Goal: Task Accomplishment & Management: Manage account settings

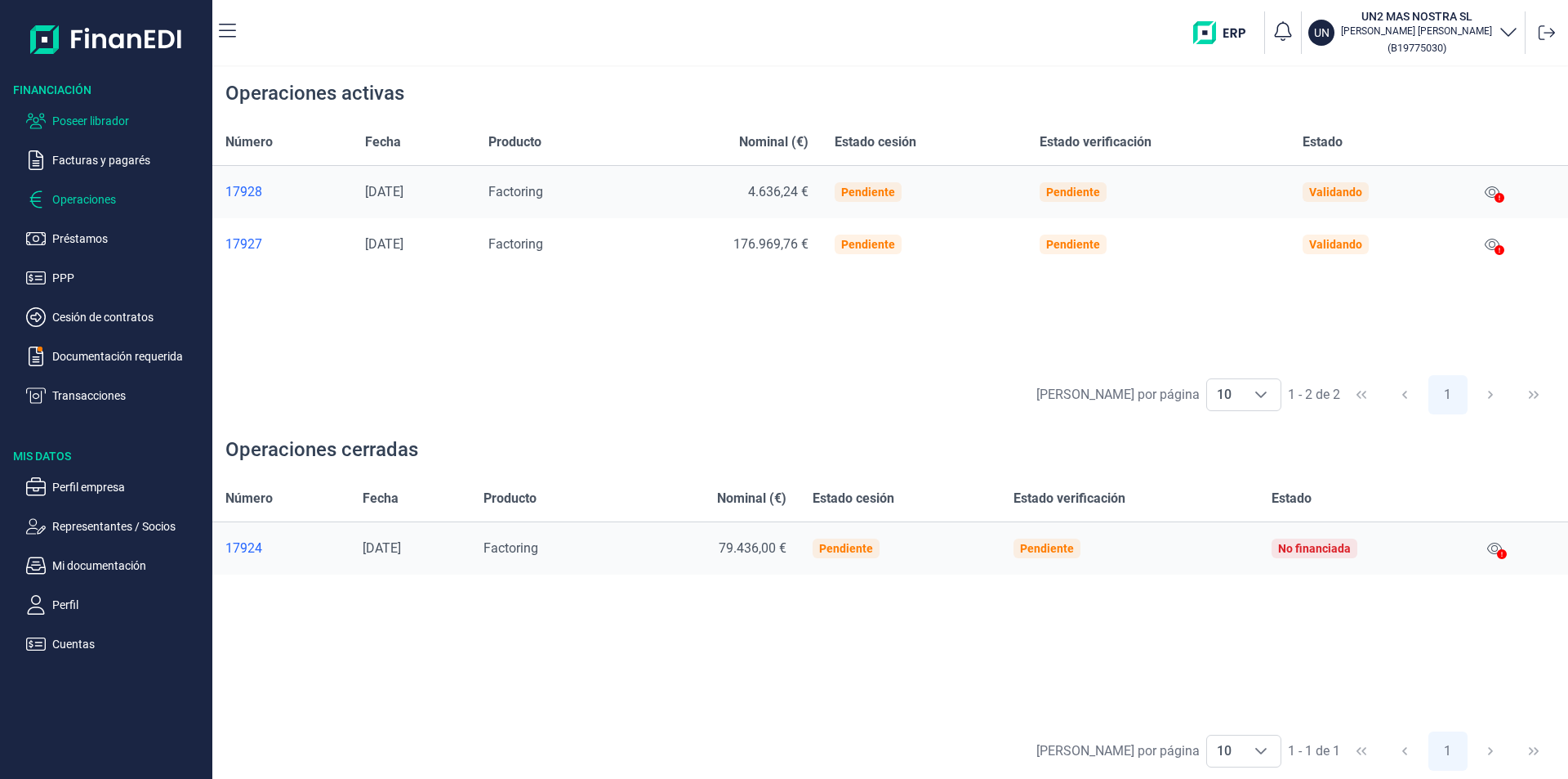
click at [108, 119] on p "Poseer librador" at bounding box center [129, 121] width 153 height 20
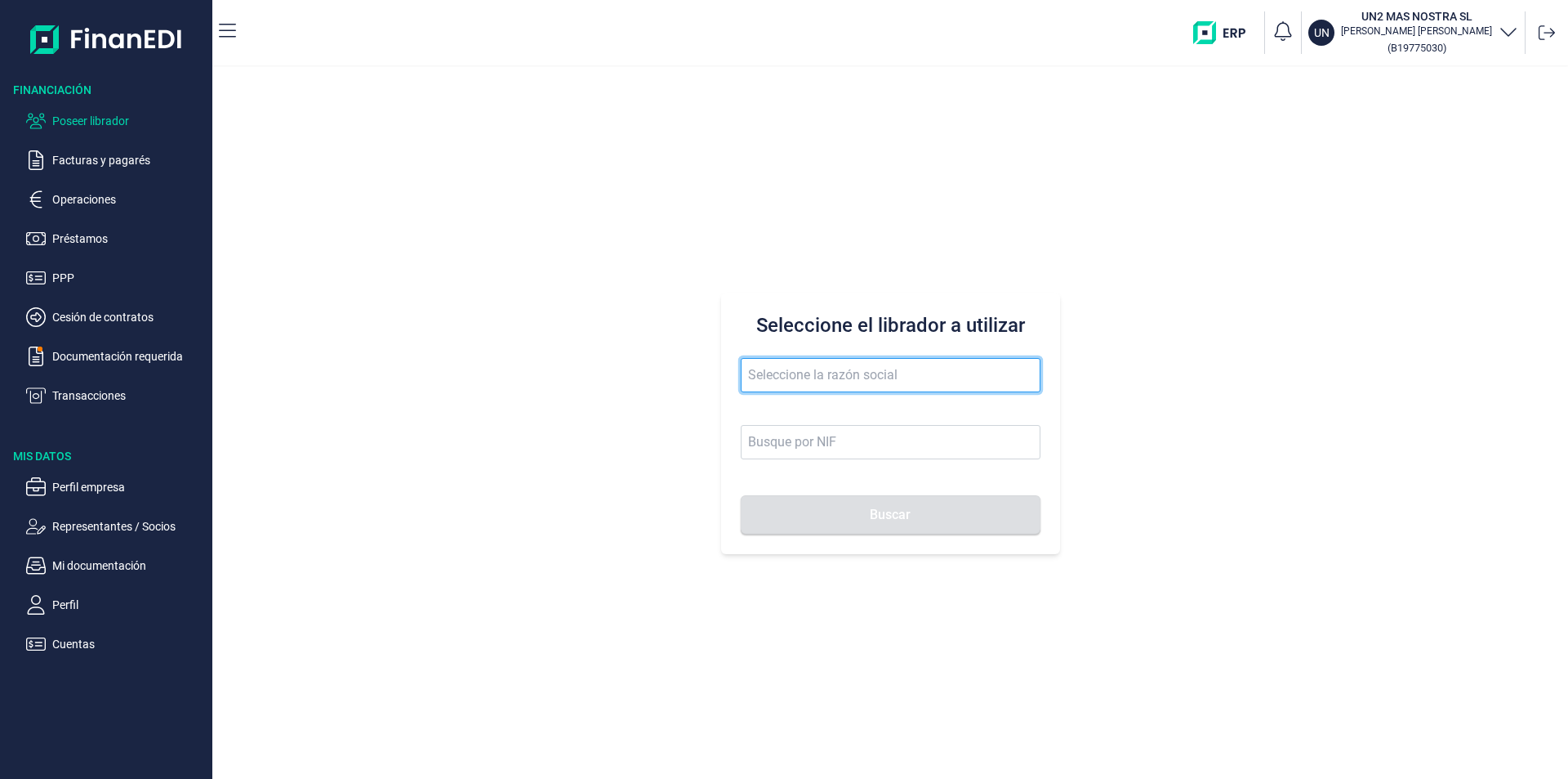
click at [761, 376] on input "text" at bounding box center [890, 375] width 300 height 34
click at [896, 371] on input "mecanisos automaticos" at bounding box center [890, 375] width 300 height 34
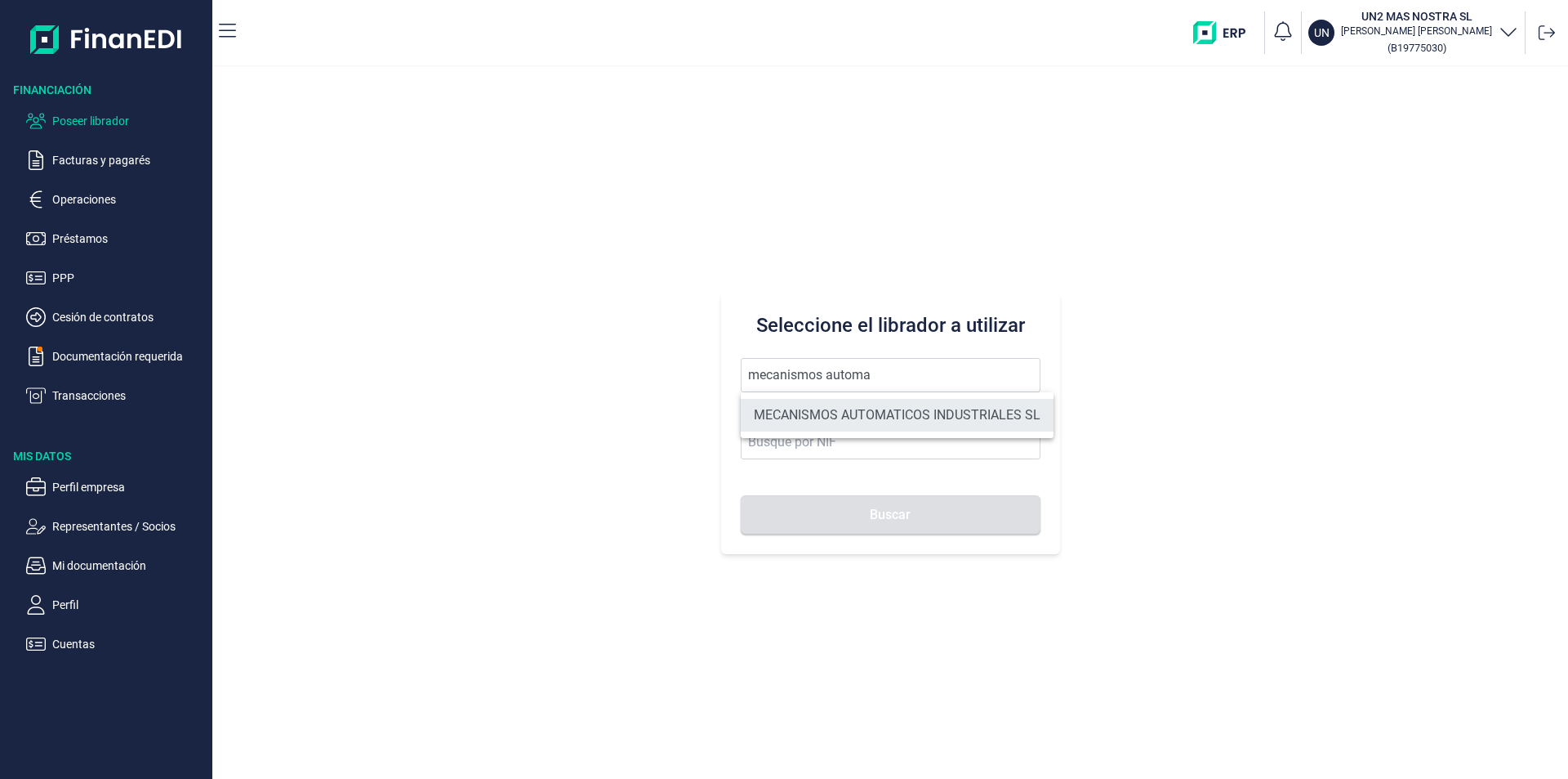
click at [902, 416] on li "MECANISMOS AUTOMATICOS INDUSTRIALES SL" at bounding box center [897, 415] width 313 height 32
type input "MECANISMOS AUTOMATICOS INDUSTRIALES SL"
type input "B28676393"
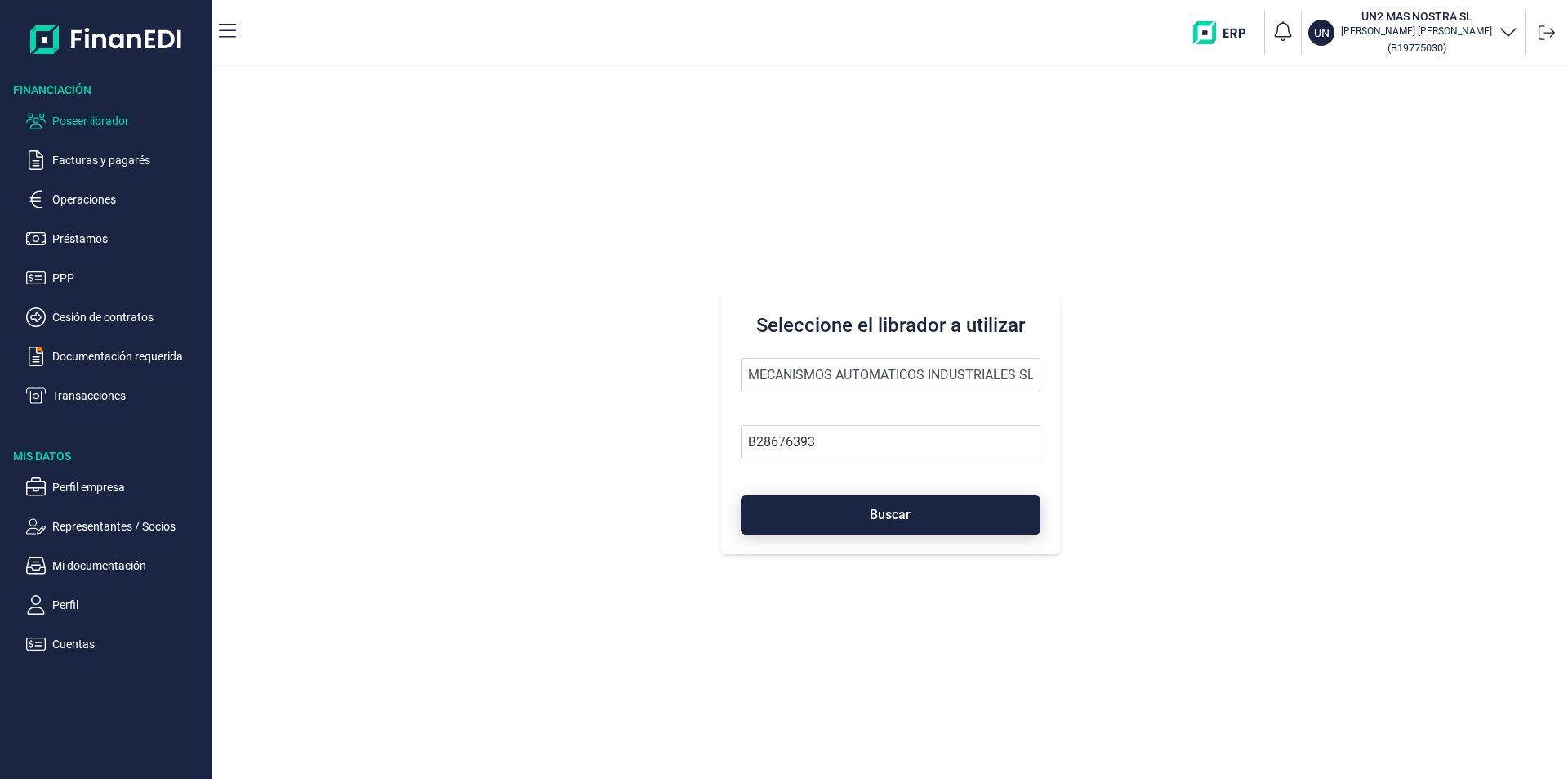
click at [875, 520] on span "Buscar" at bounding box center [890, 515] width 41 height 13
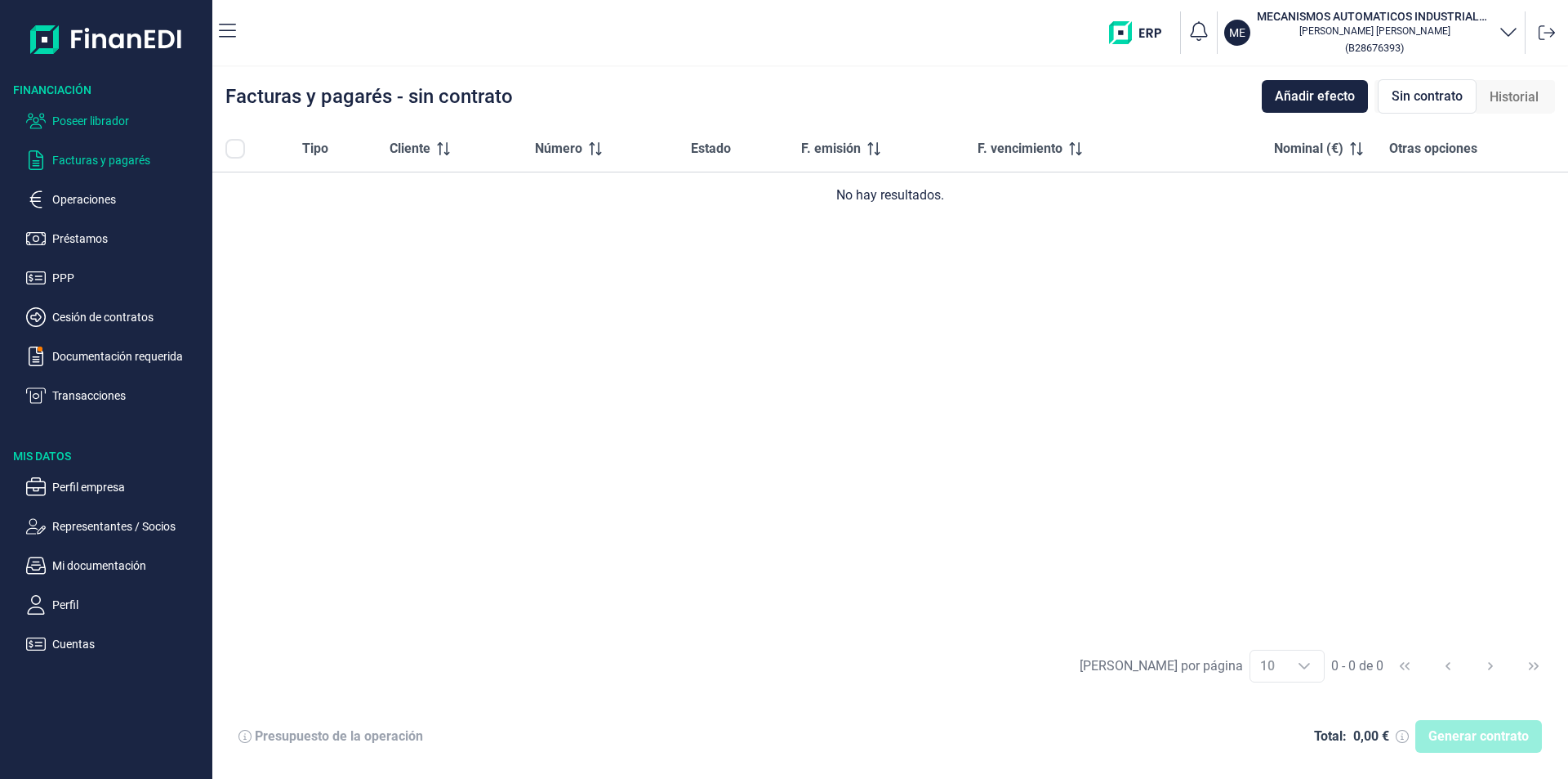
drag, startPoint x: 94, startPoint y: 110, endPoint x: 101, endPoint y: 117, distance: 9.9
click at [95, 110] on ul "Poseer librador Facturas y pagarés Operaciones Préstamos PPP Cesión de contrato…" at bounding box center [106, 252] width 212 height 307
click at [117, 115] on p "Poseer librador" at bounding box center [129, 121] width 153 height 20
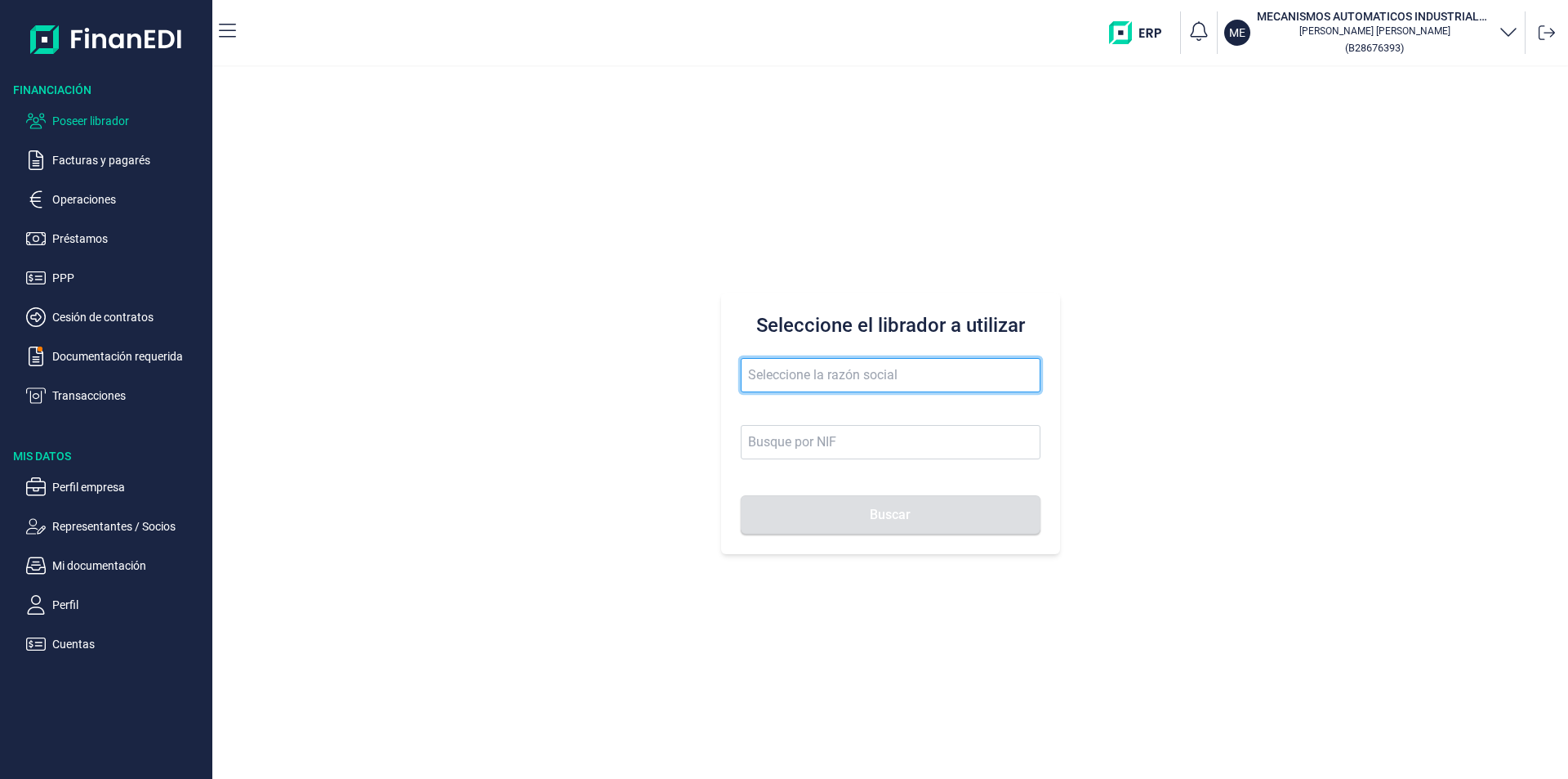
click at [781, 375] on input "text" at bounding box center [890, 375] width 300 height 34
click at [770, 375] on input "conruor" at bounding box center [890, 375] width 300 height 34
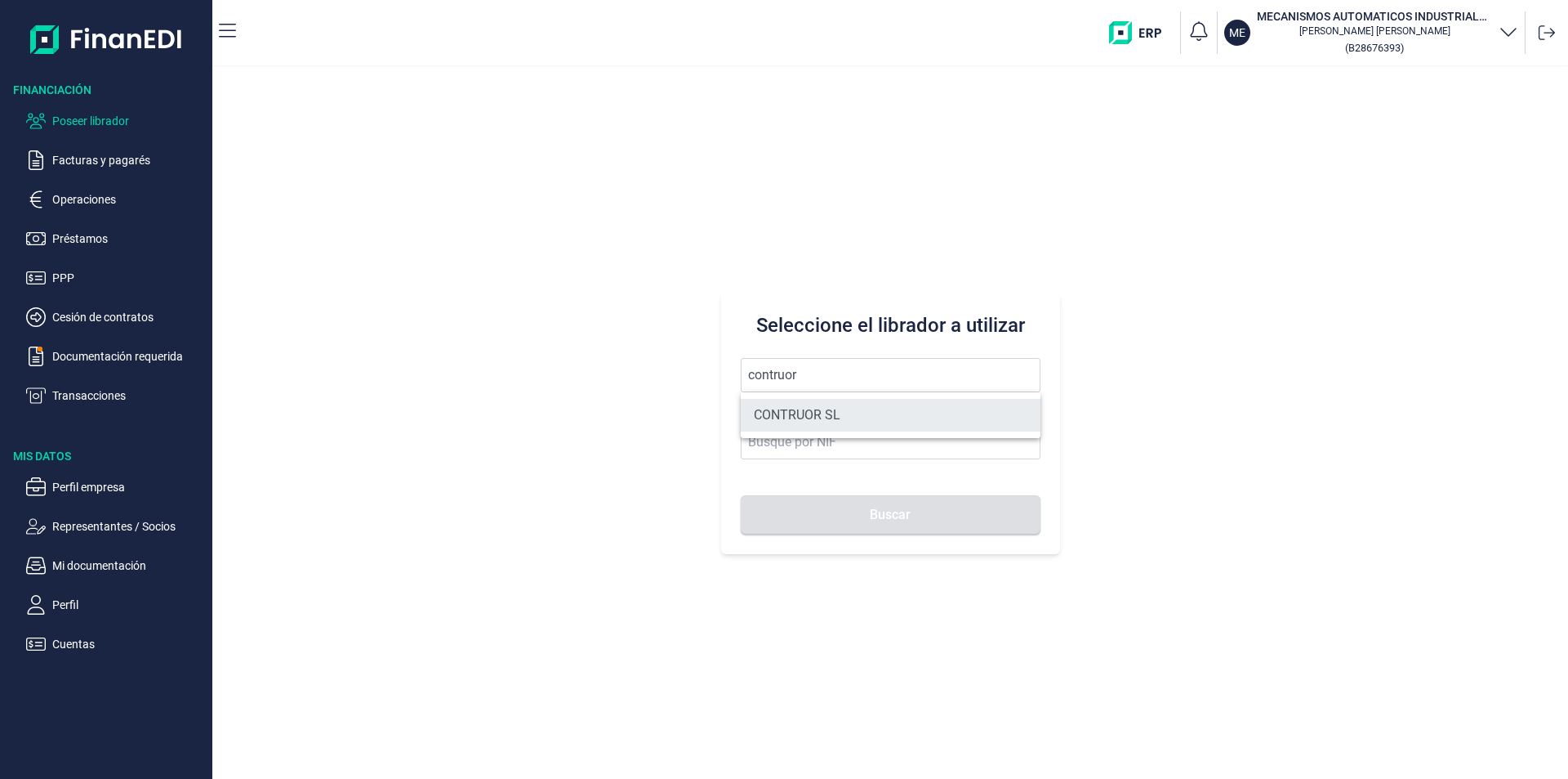
click at [817, 411] on li "CONTRUOR SL" at bounding box center [890, 415] width 300 height 32
type input "CONTRUOR SL"
type input "B02897700"
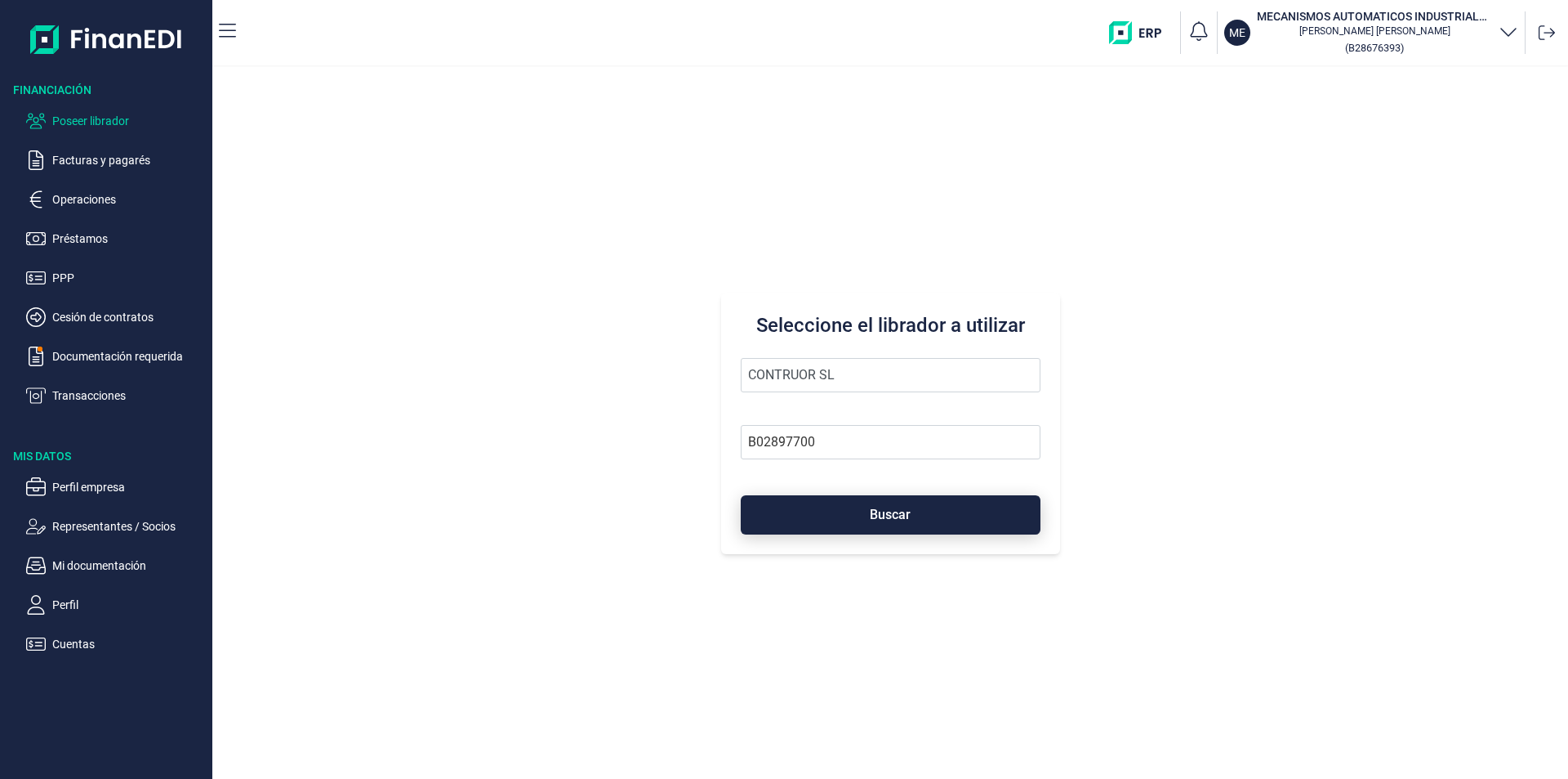
click at [838, 513] on button "Buscar" at bounding box center [890, 514] width 300 height 39
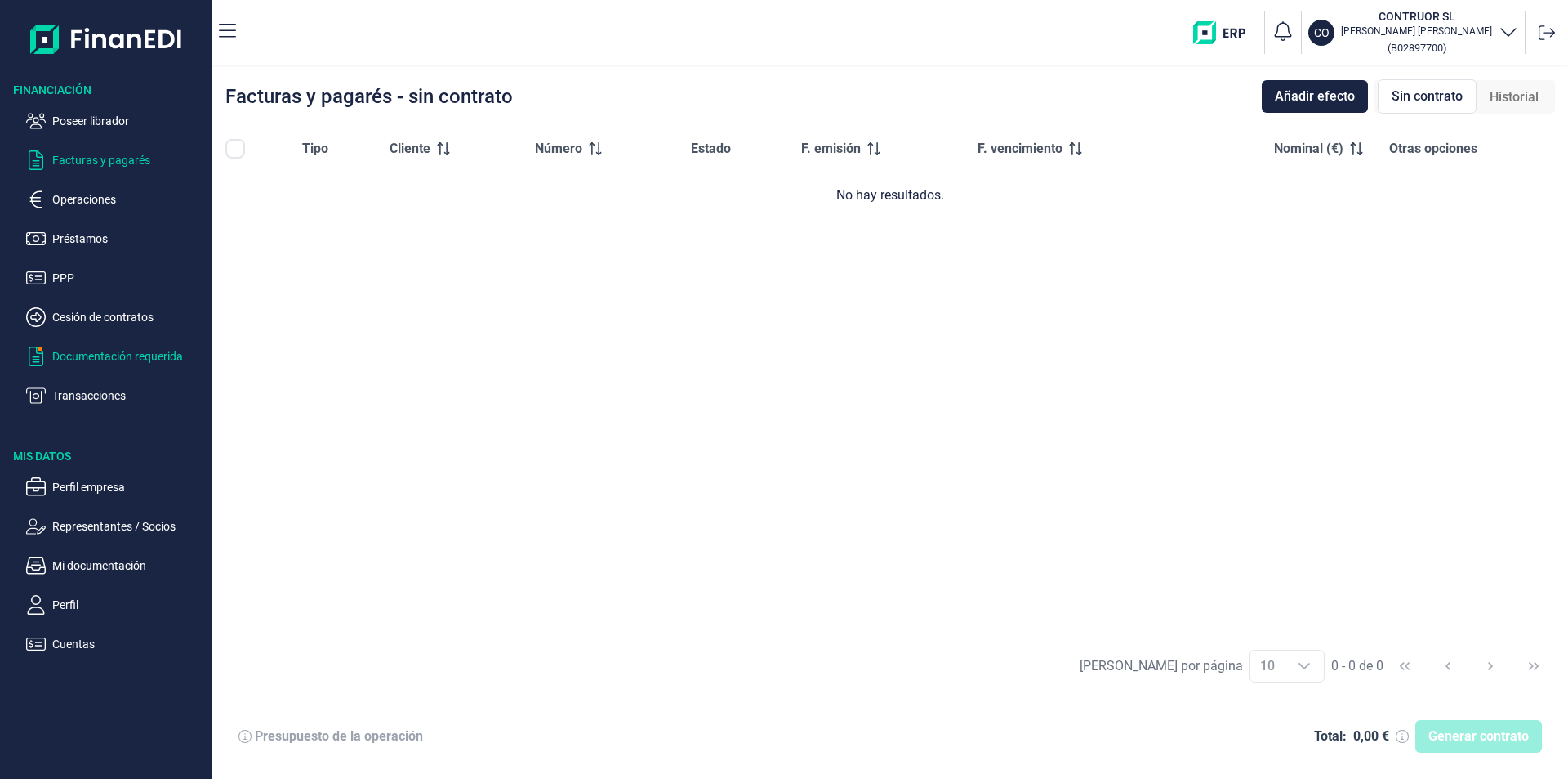
click at [130, 353] on p "Documentación requerida" at bounding box center [129, 357] width 153 height 20
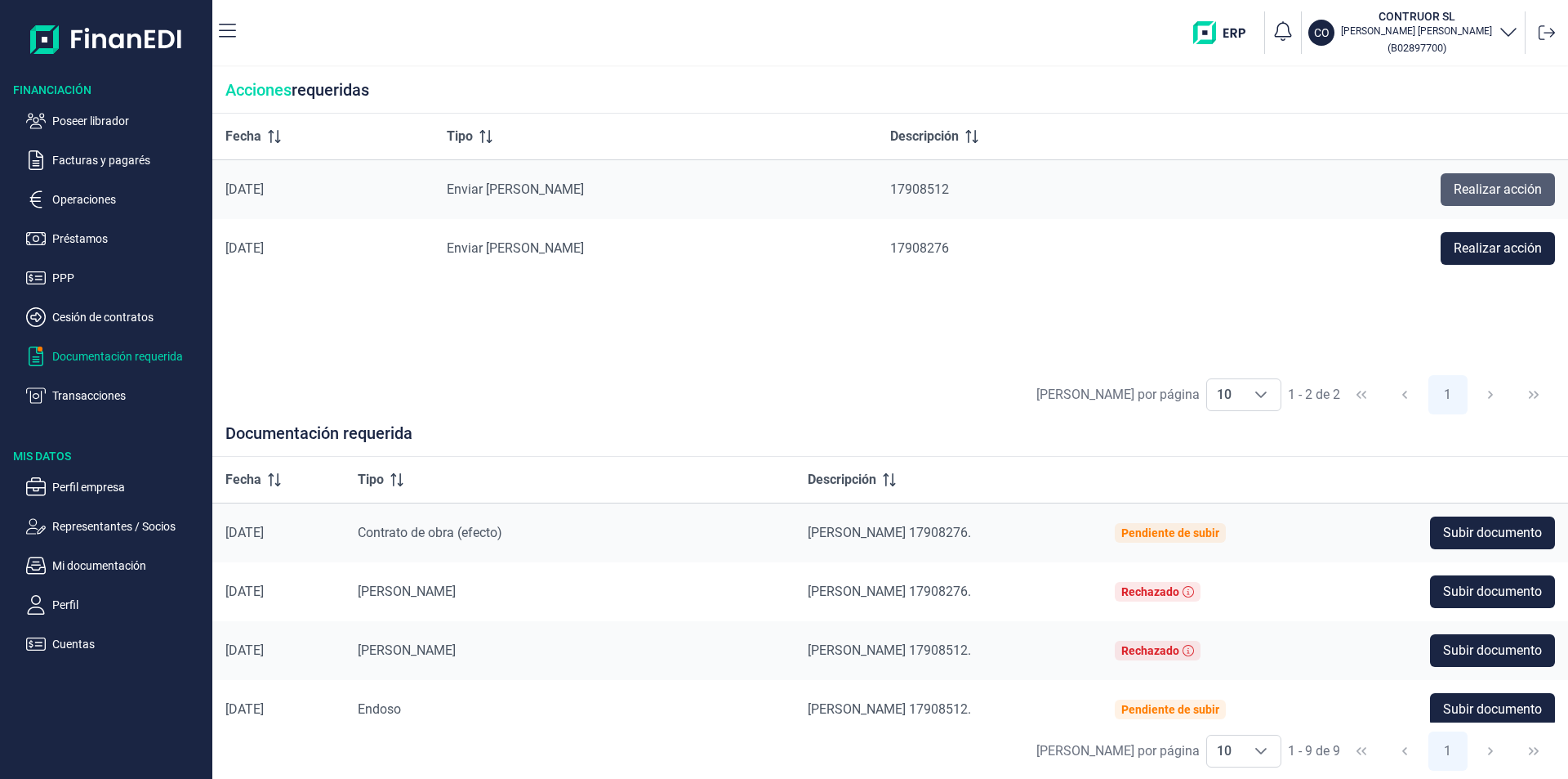
click at [1461, 188] on span "Realizar acción" at bounding box center [1498, 190] width 88 height 20
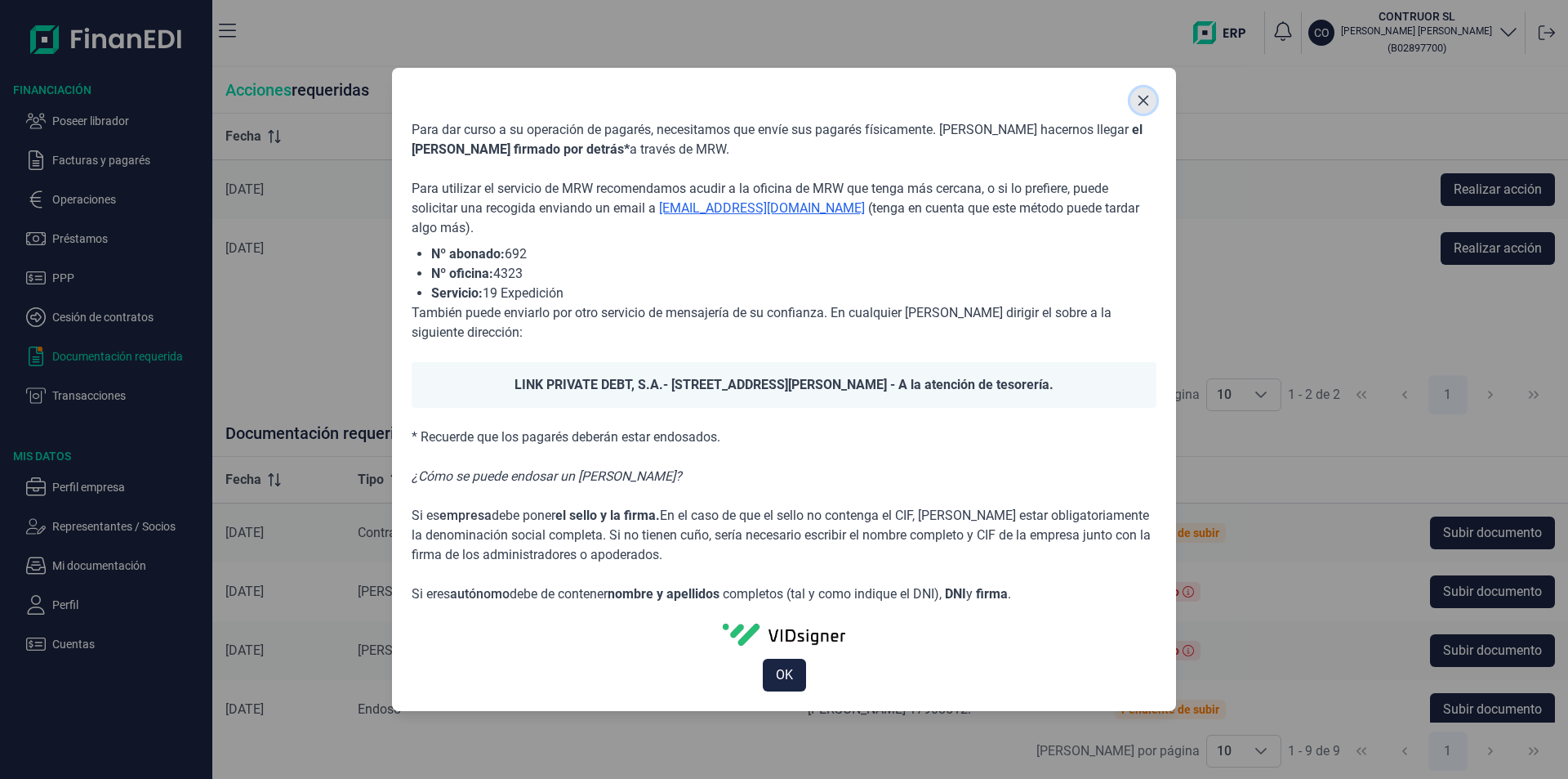
click at [1149, 97] on button "Close" at bounding box center [1143, 100] width 26 height 26
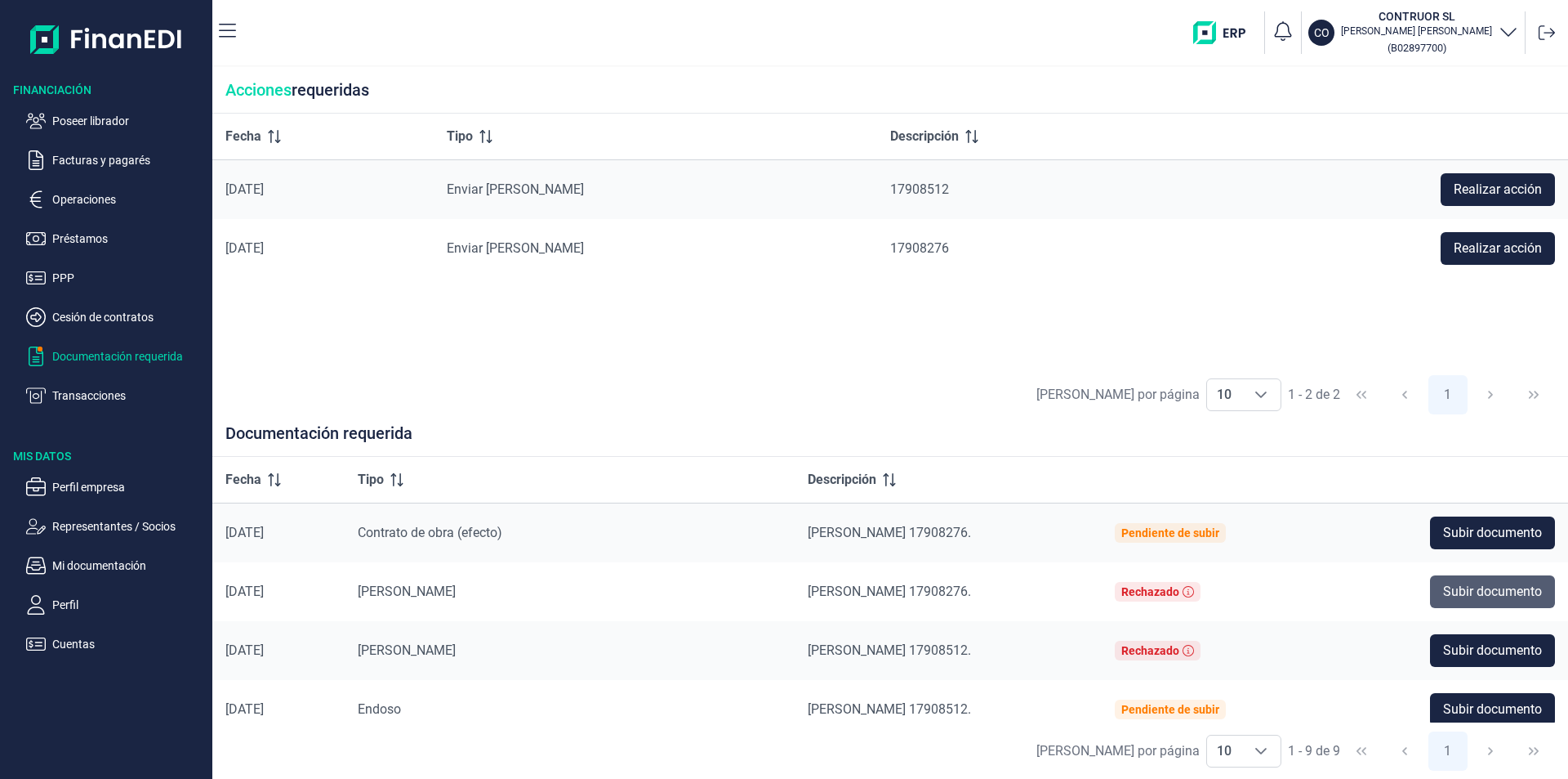
click at [1493, 590] on span "Subir documento" at bounding box center [1492, 591] width 99 height 20
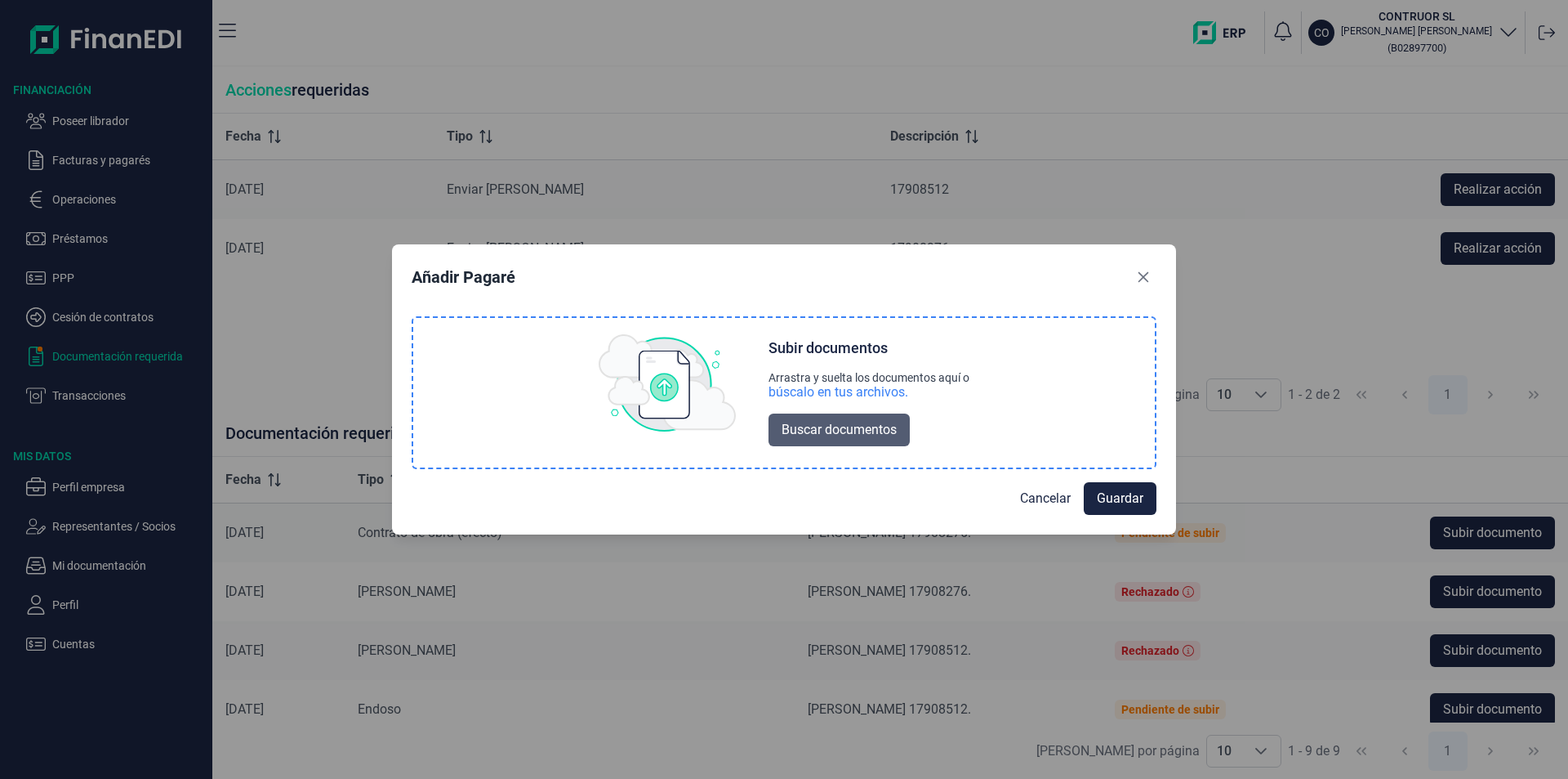
click at [823, 426] on span "Buscar documentos" at bounding box center [839, 430] width 115 height 20
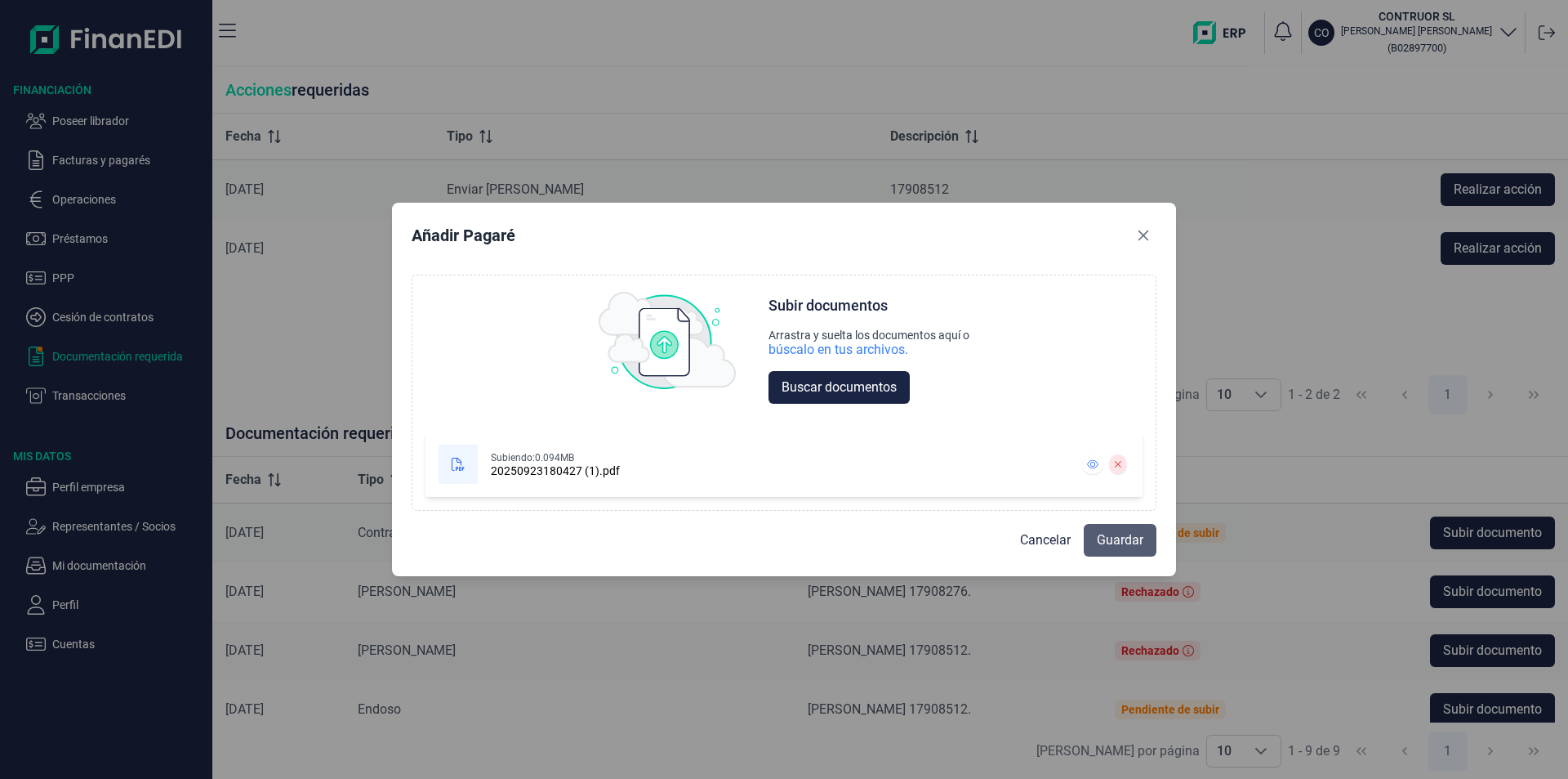
click at [1125, 540] on span "Guardar" at bounding box center [1121, 540] width 47 height 20
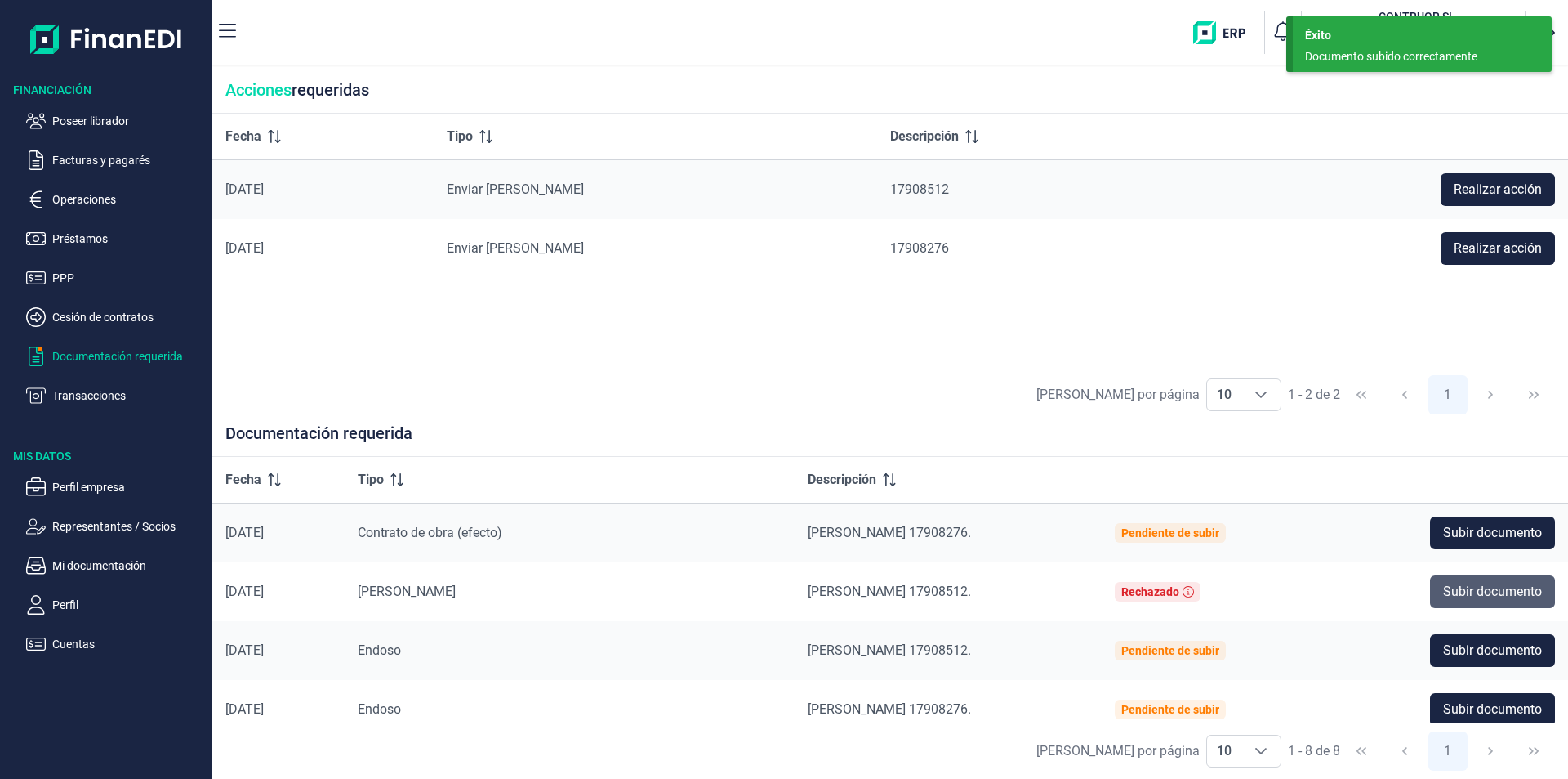
click at [1470, 597] on span "Subir documento" at bounding box center [1492, 591] width 99 height 20
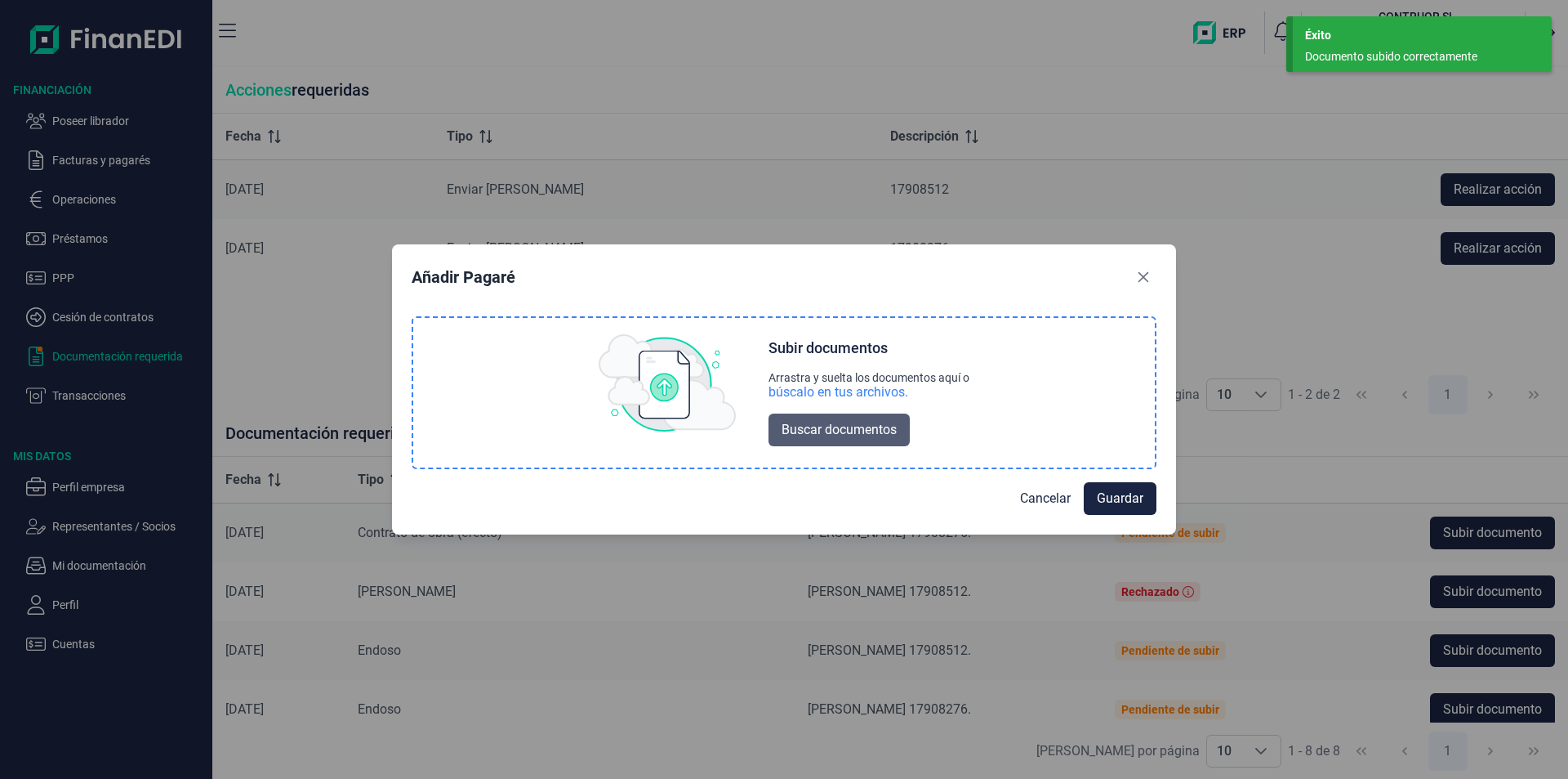
click at [831, 426] on span "Buscar documentos" at bounding box center [839, 430] width 115 height 20
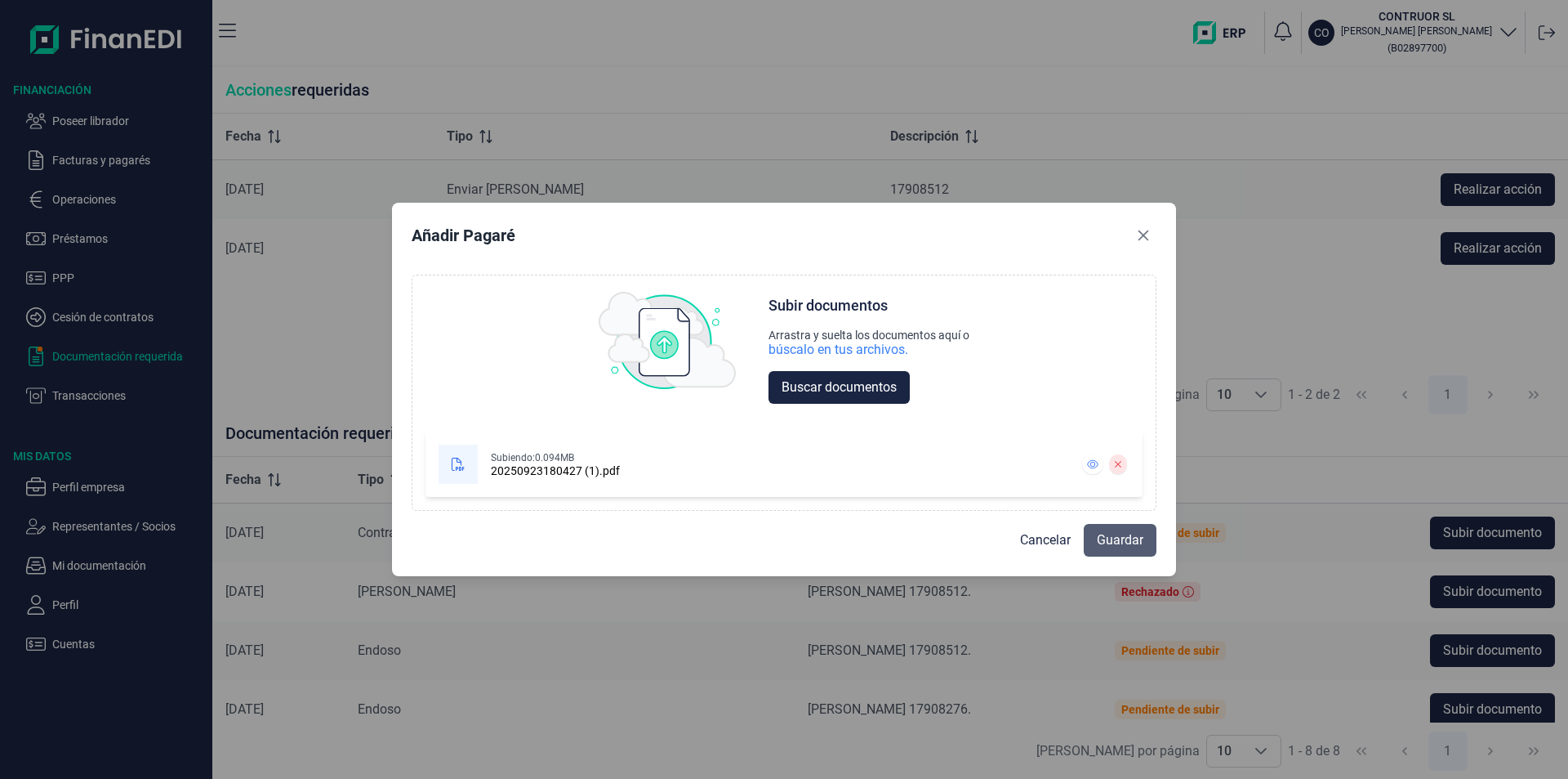
click at [1123, 551] on button "Guardar" at bounding box center [1120, 540] width 73 height 32
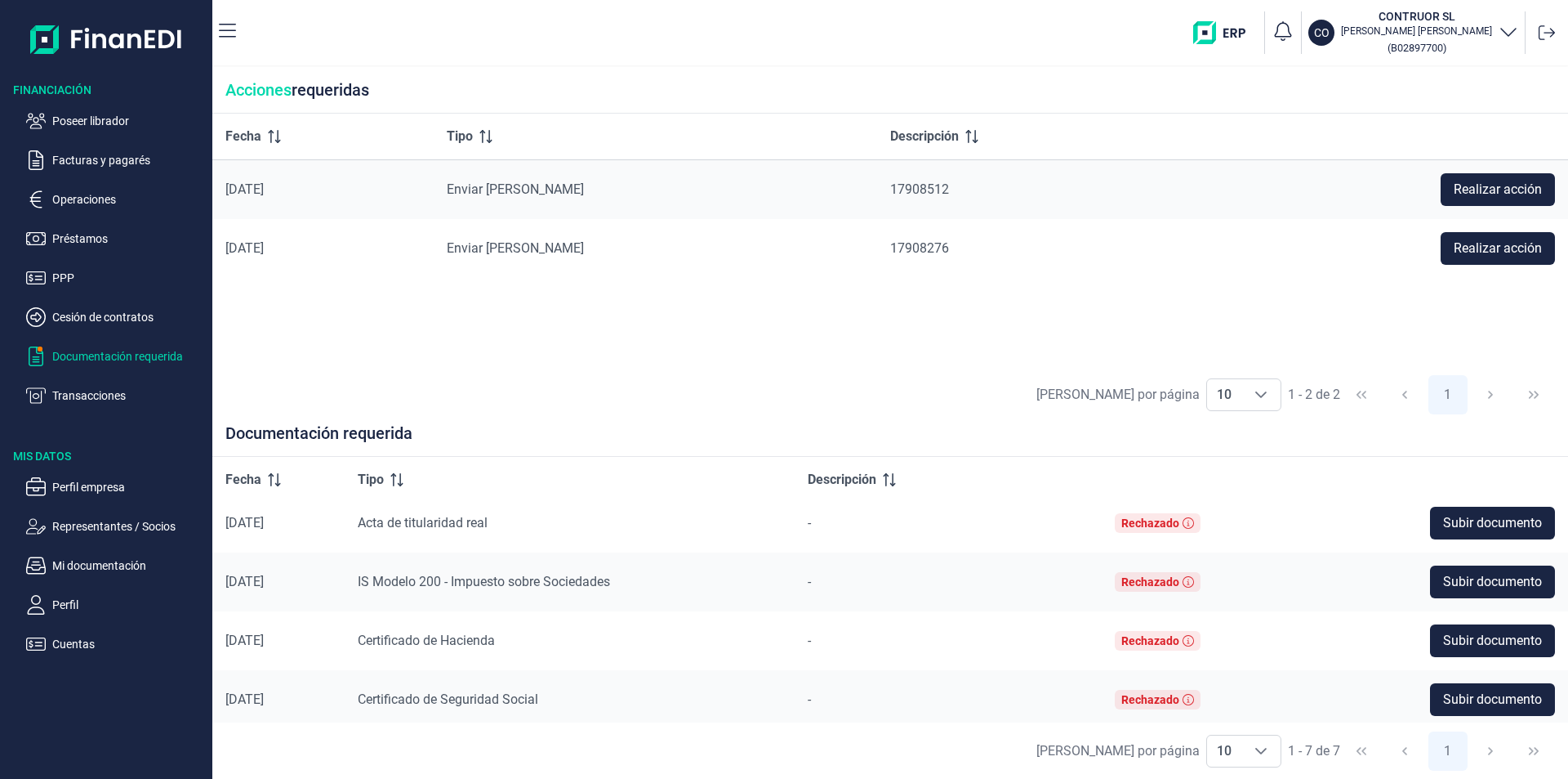
scroll to position [192, 0]
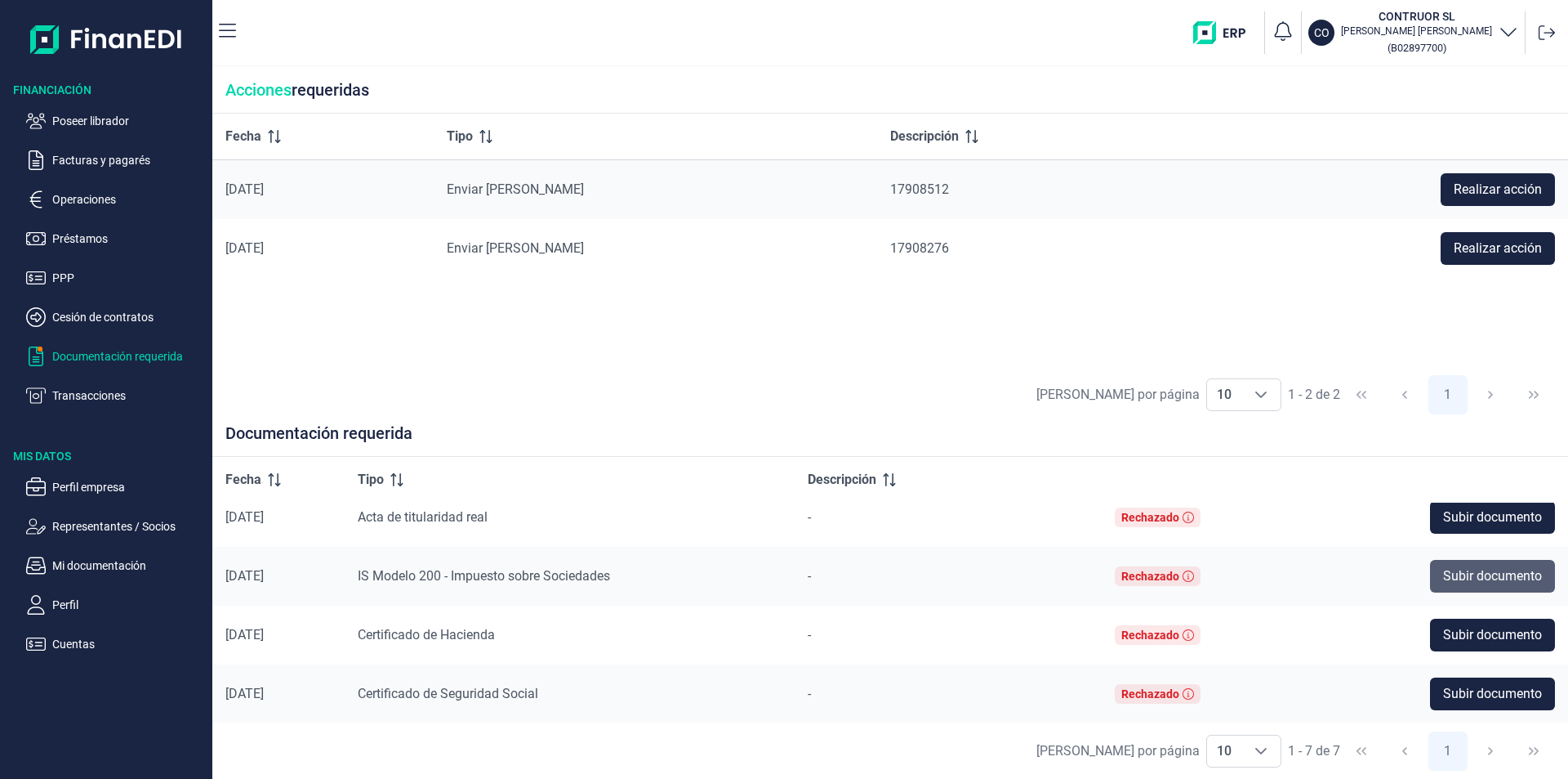
click at [1443, 575] on span "Subir documento" at bounding box center [1492, 576] width 99 height 20
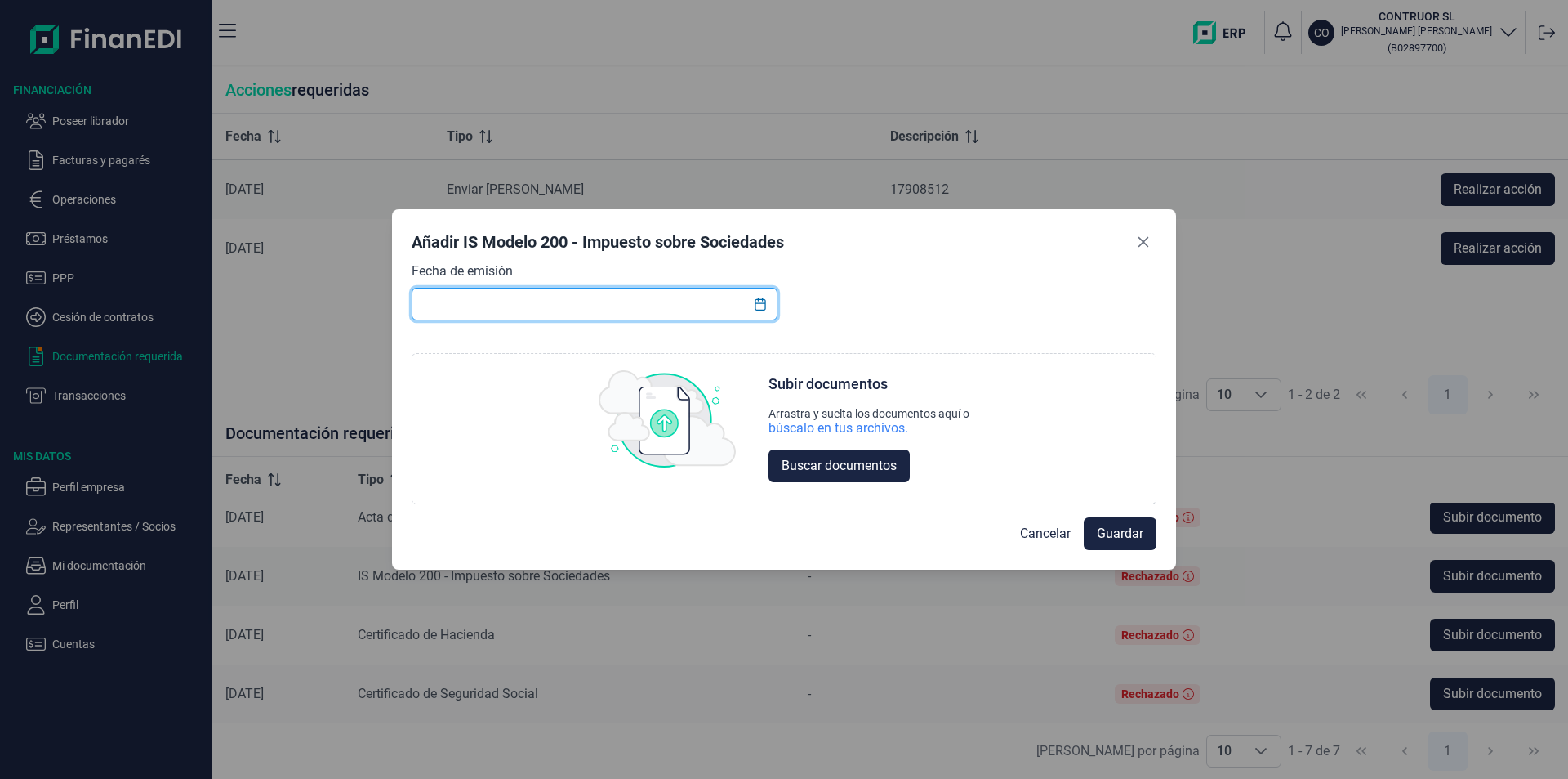
click at [435, 300] on input "text" at bounding box center [594, 304] width 365 height 32
type input "[DATE]"
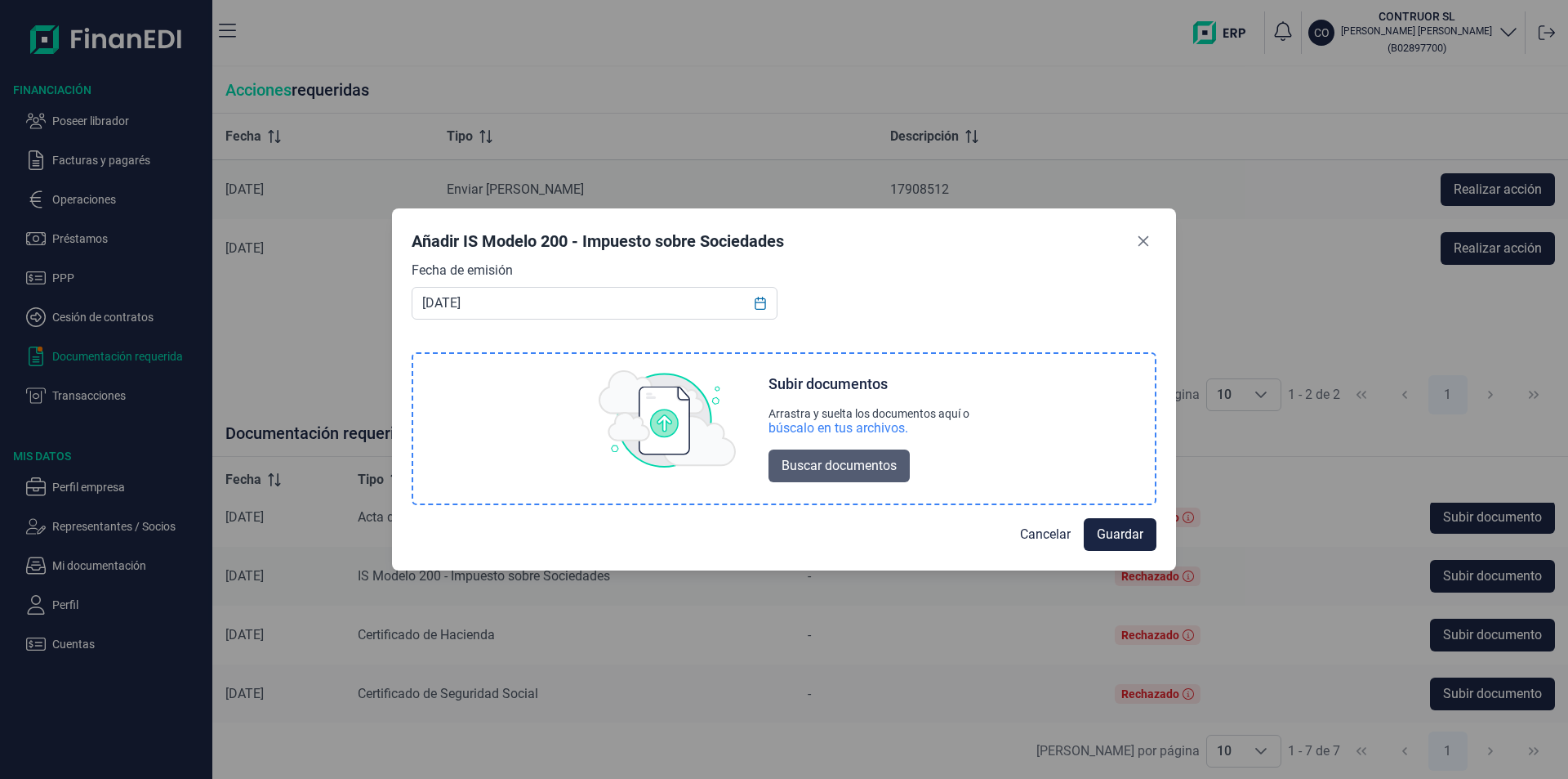
click at [839, 464] on span "Buscar documentos" at bounding box center [839, 466] width 115 height 20
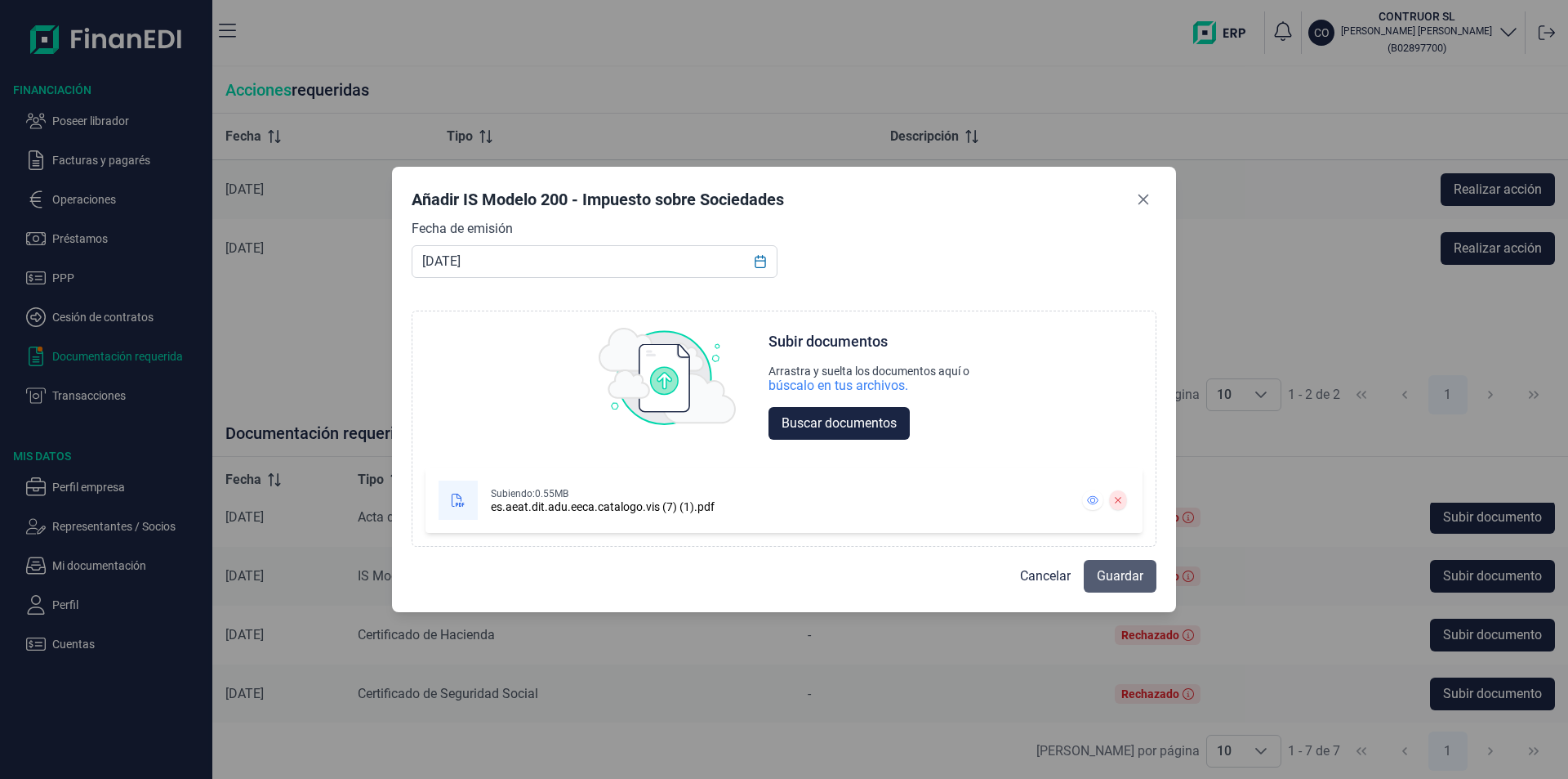
click at [1105, 576] on span "Guardar" at bounding box center [1121, 576] width 47 height 20
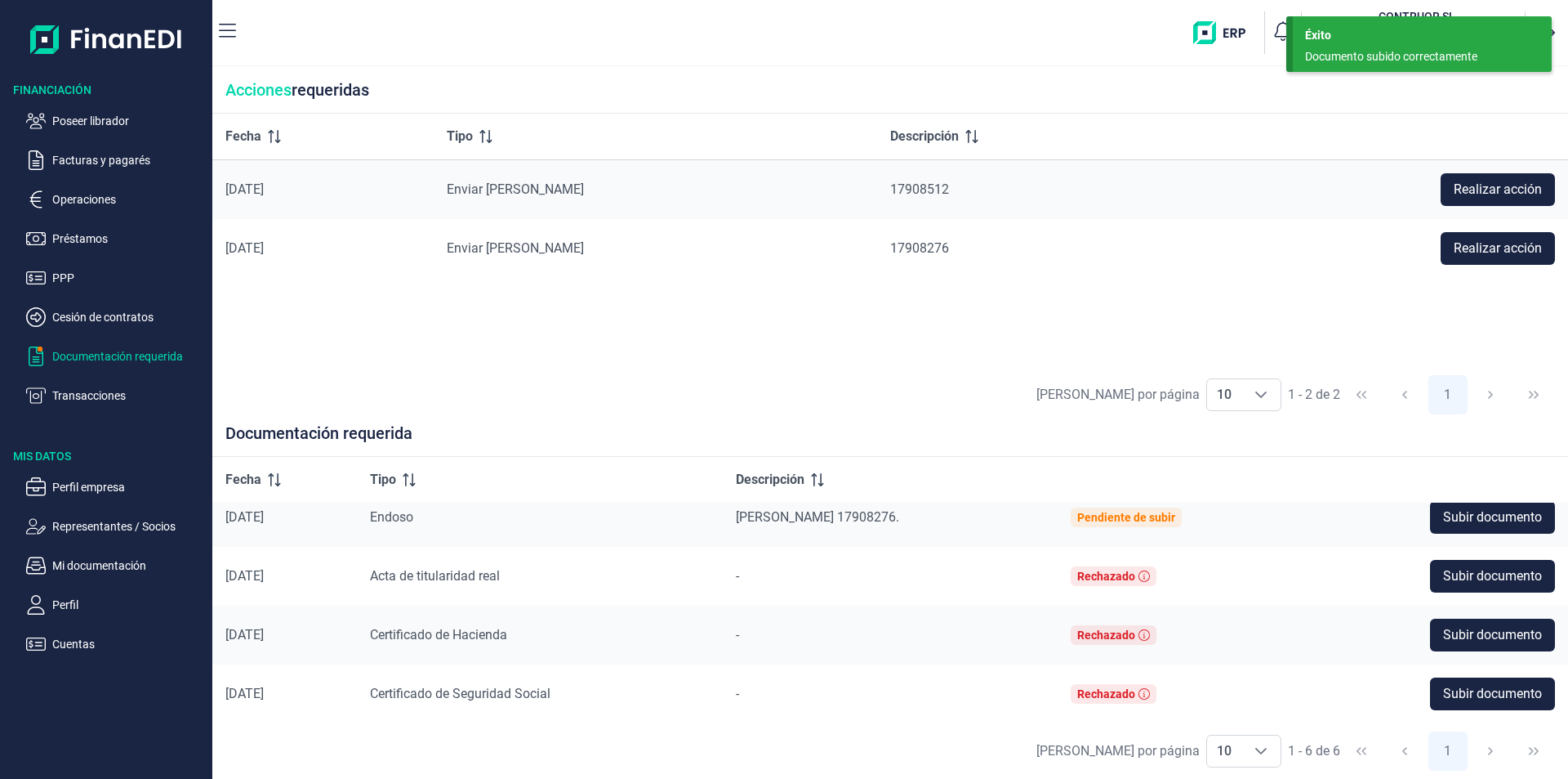
scroll to position [134, 0]
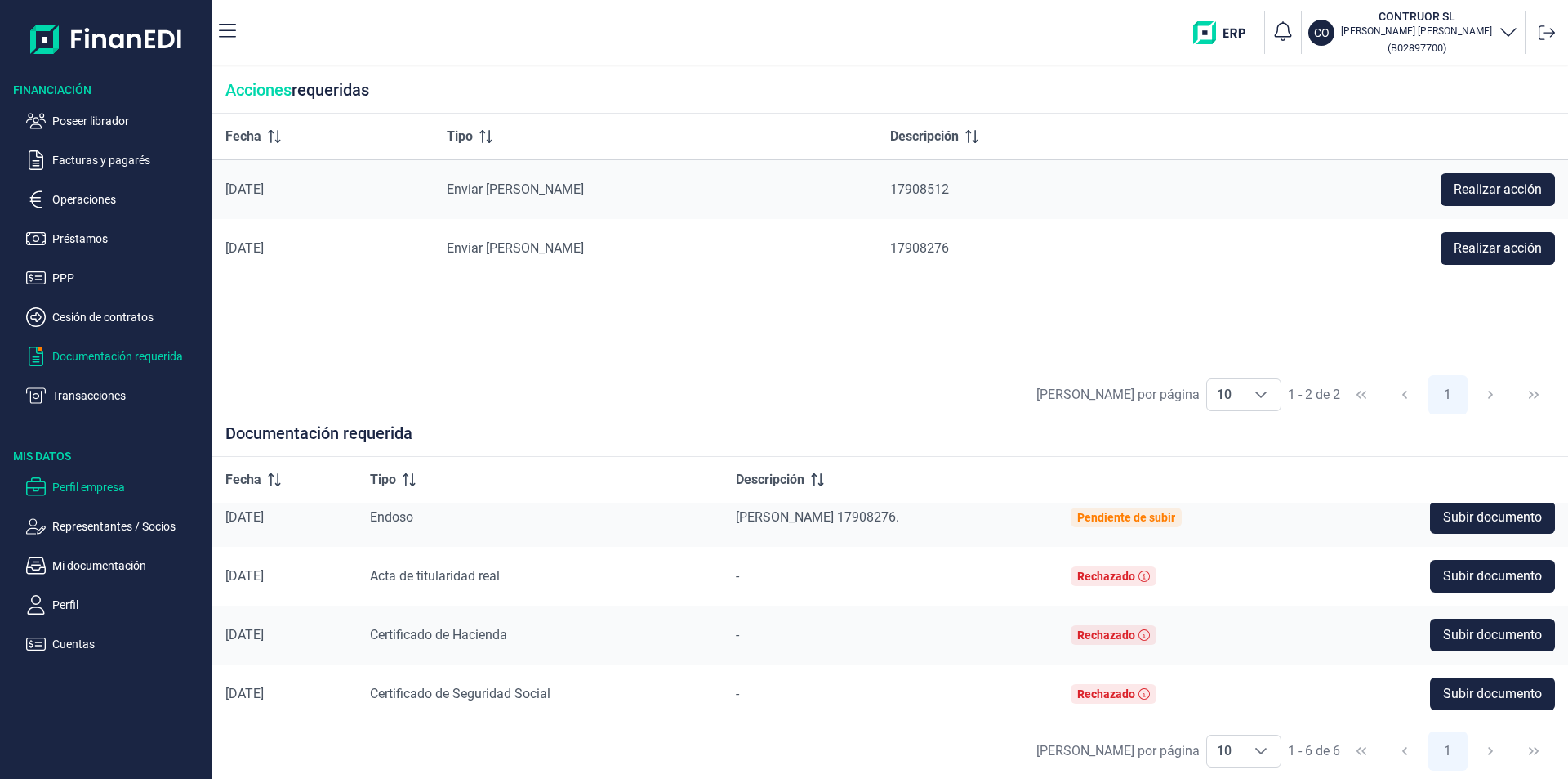
click at [68, 479] on p "Perfil empresa" at bounding box center [129, 487] width 153 height 20
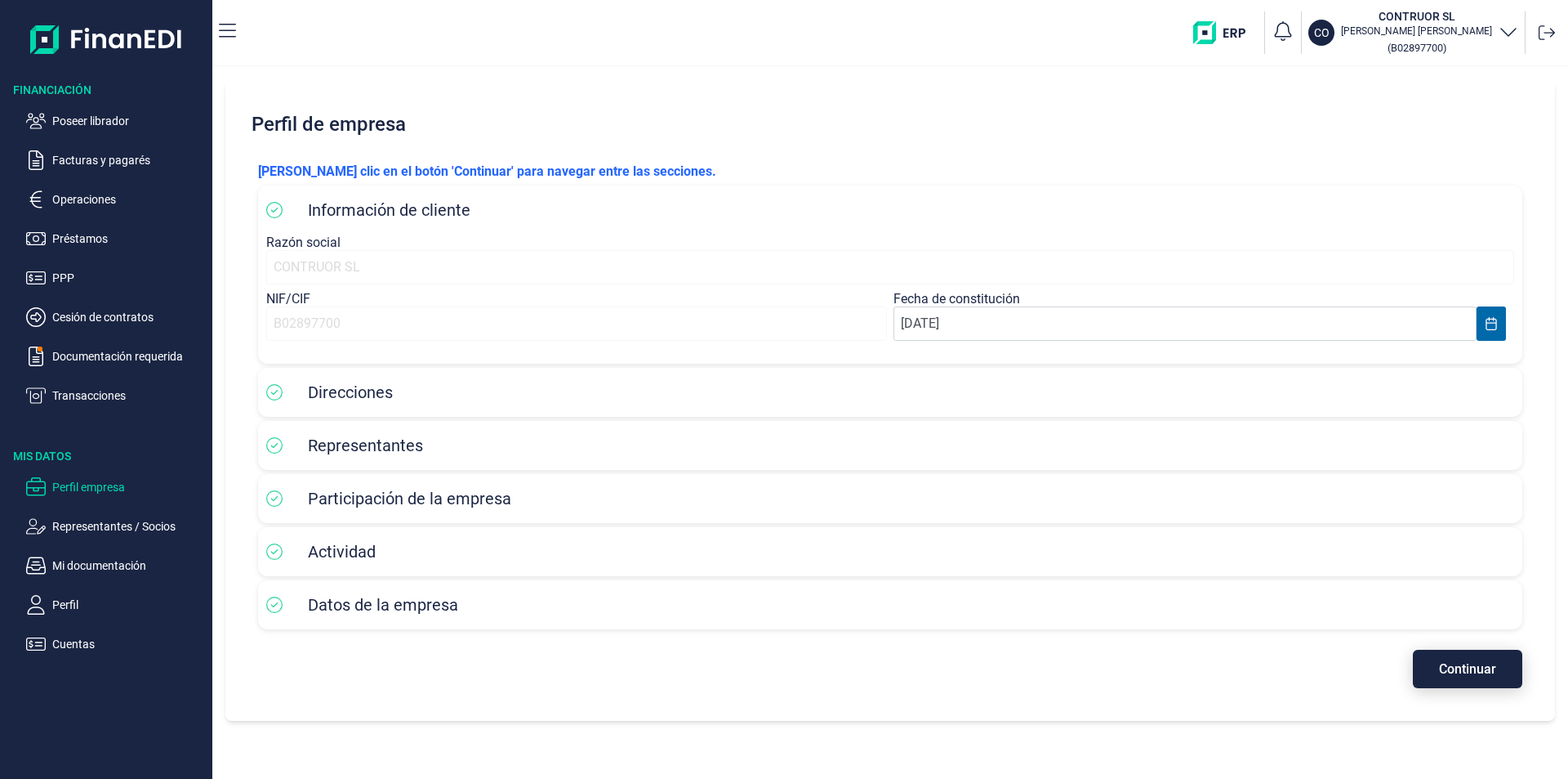
click at [1481, 667] on span "Continuar" at bounding box center [1467, 669] width 57 height 13
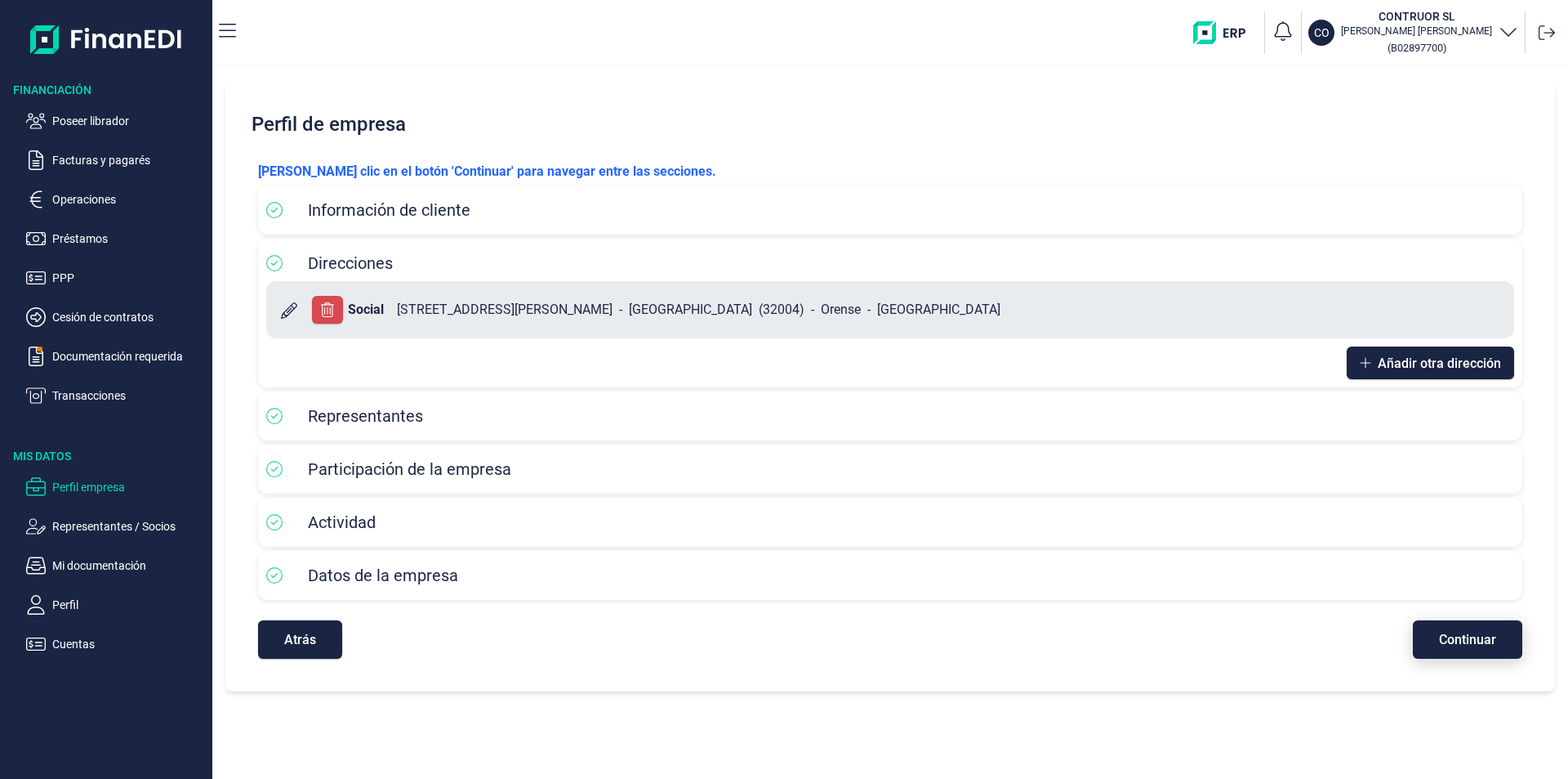
click at [1471, 644] on span "Continuar" at bounding box center [1467, 639] width 57 height 13
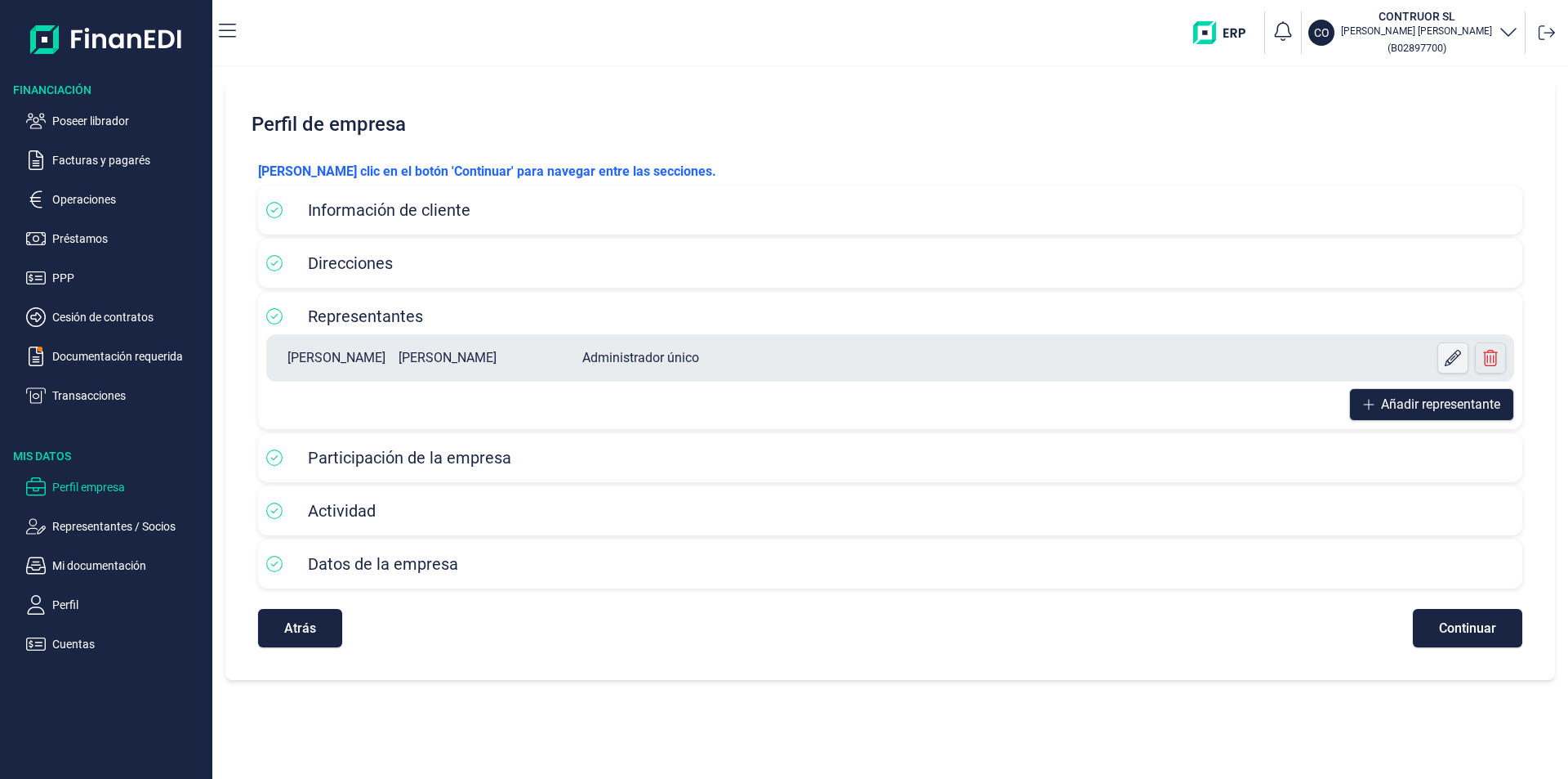
click at [1457, 357] on icon at bounding box center [1453, 357] width 16 height 16
select select "ES"
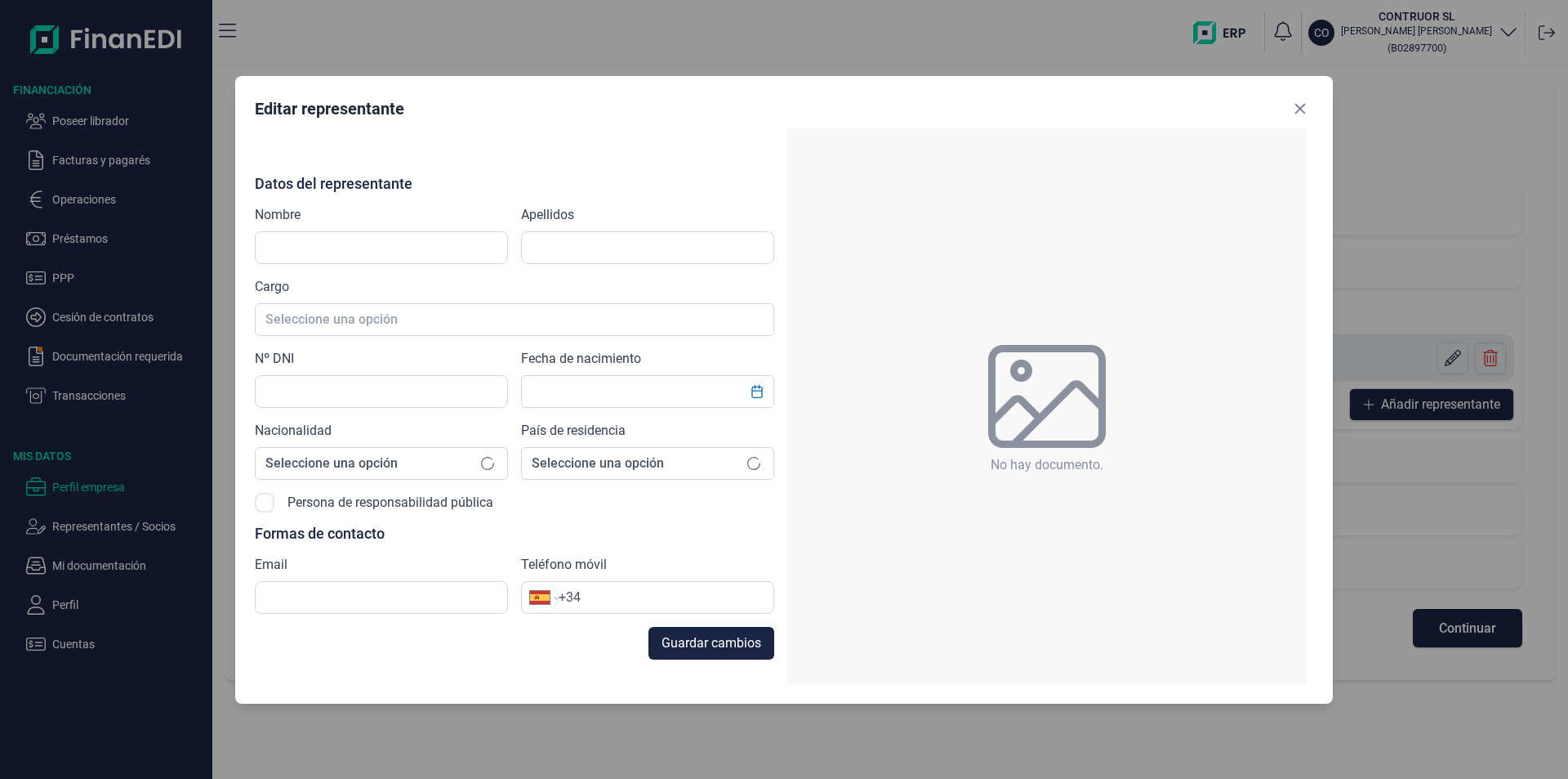
type input "[PERSON_NAME]"
type input "34974123R"
type input "[EMAIL_ADDRESS][DOMAIN_NAME]"
type input "[PHONE_NUMBER]"
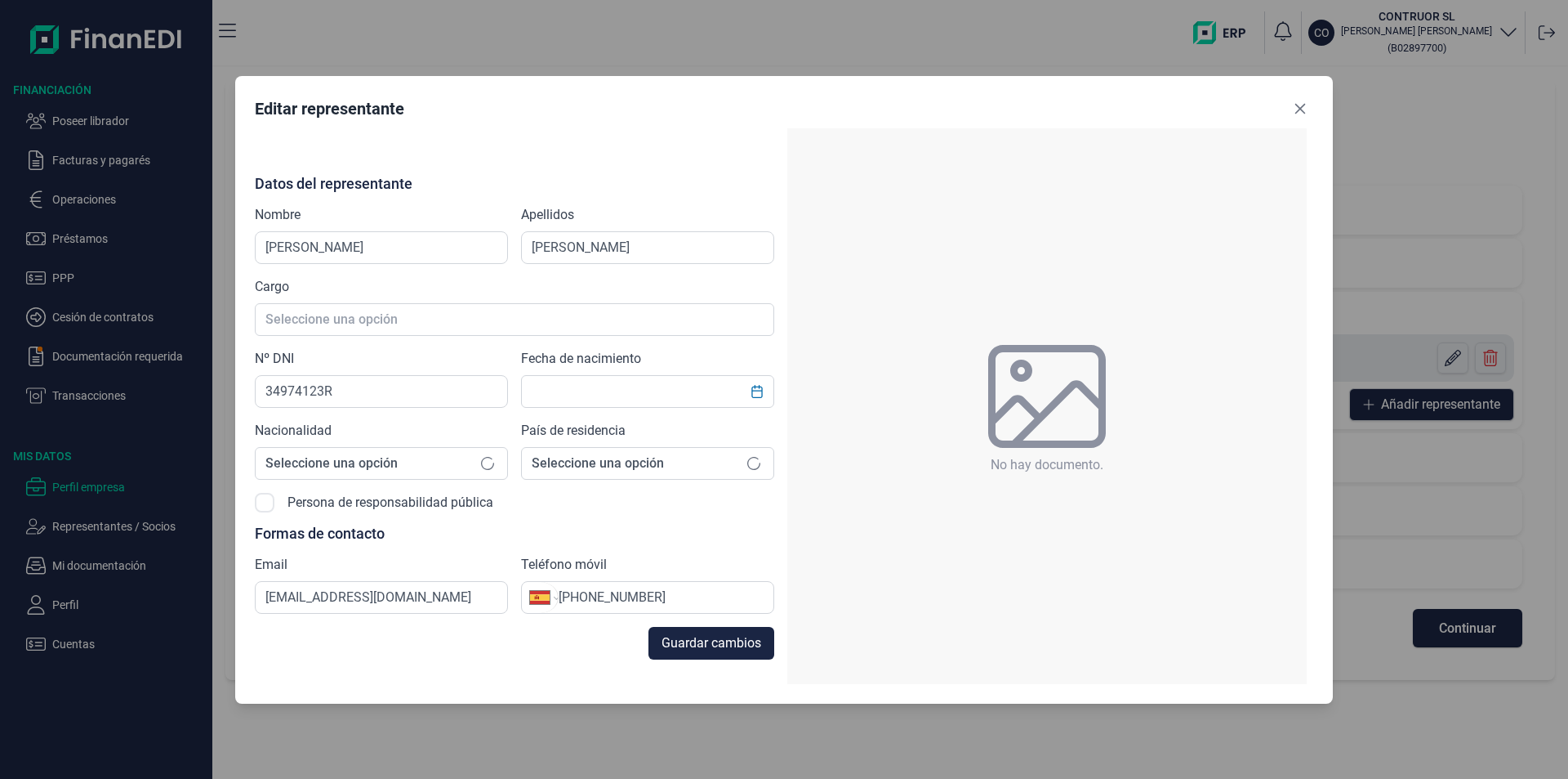
type input "[DATE]"
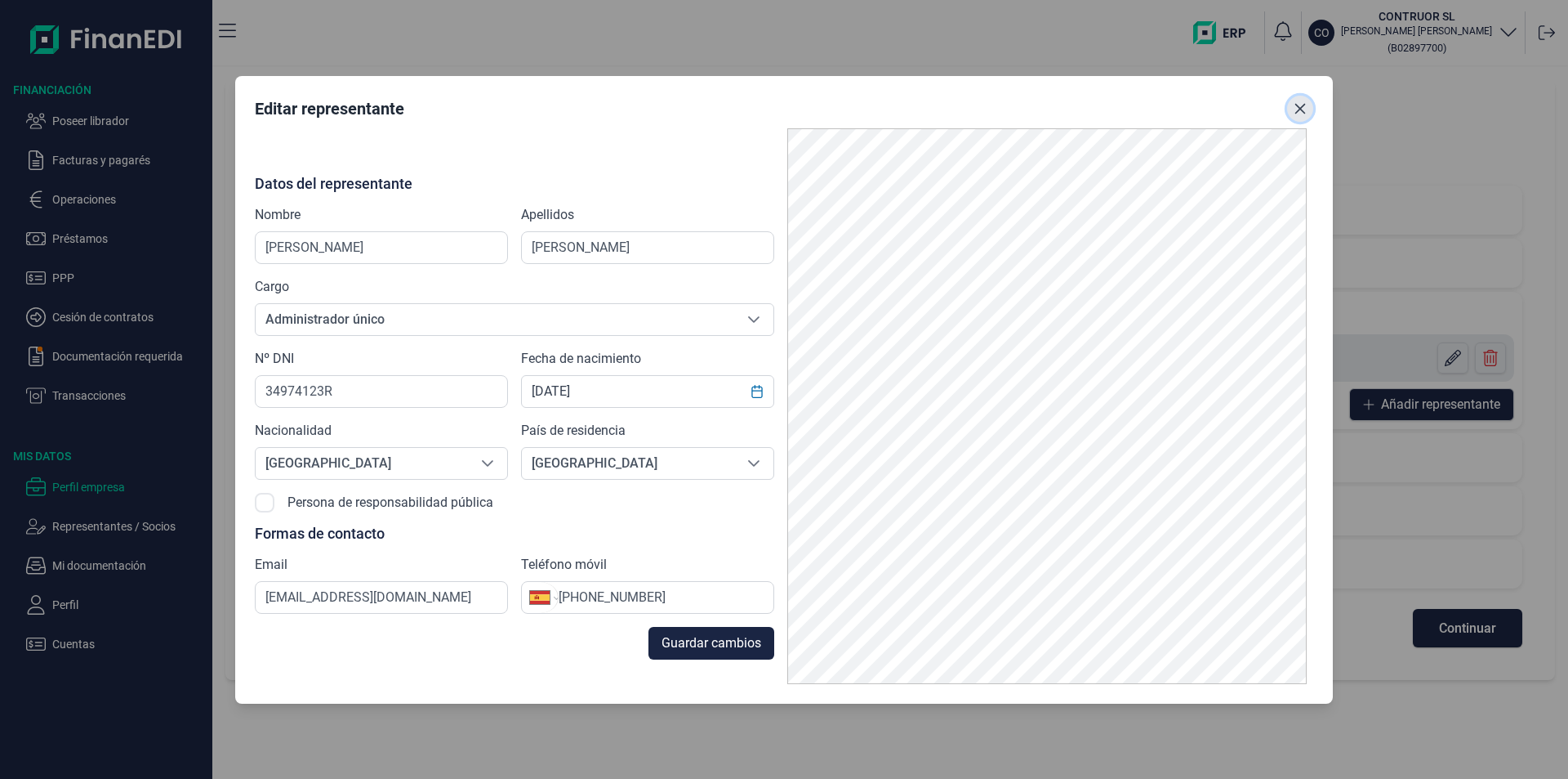
click at [1303, 107] on icon "Close" at bounding box center [1300, 108] width 13 height 13
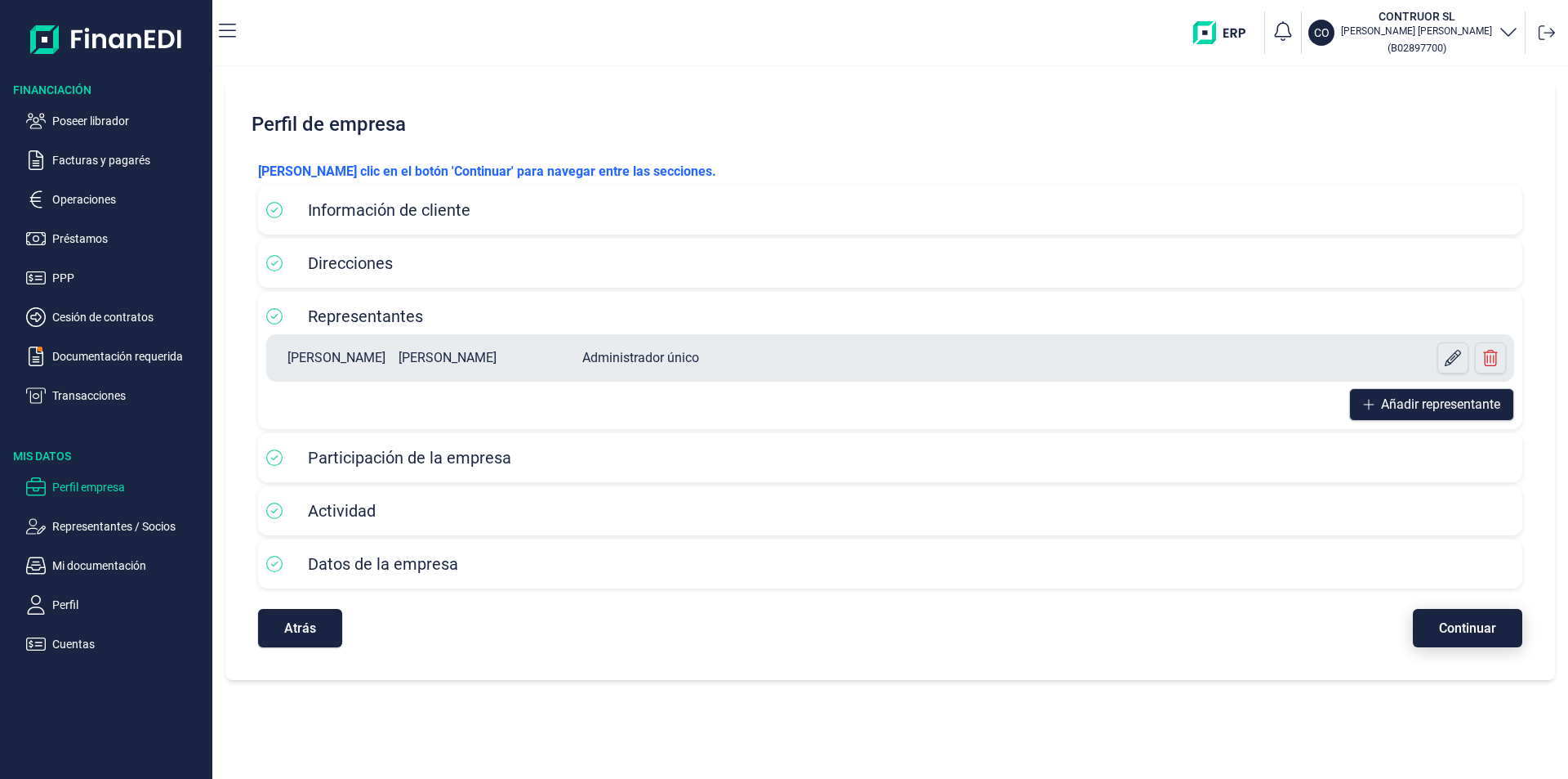
click at [1472, 626] on span "Continuar" at bounding box center [1467, 628] width 57 height 13
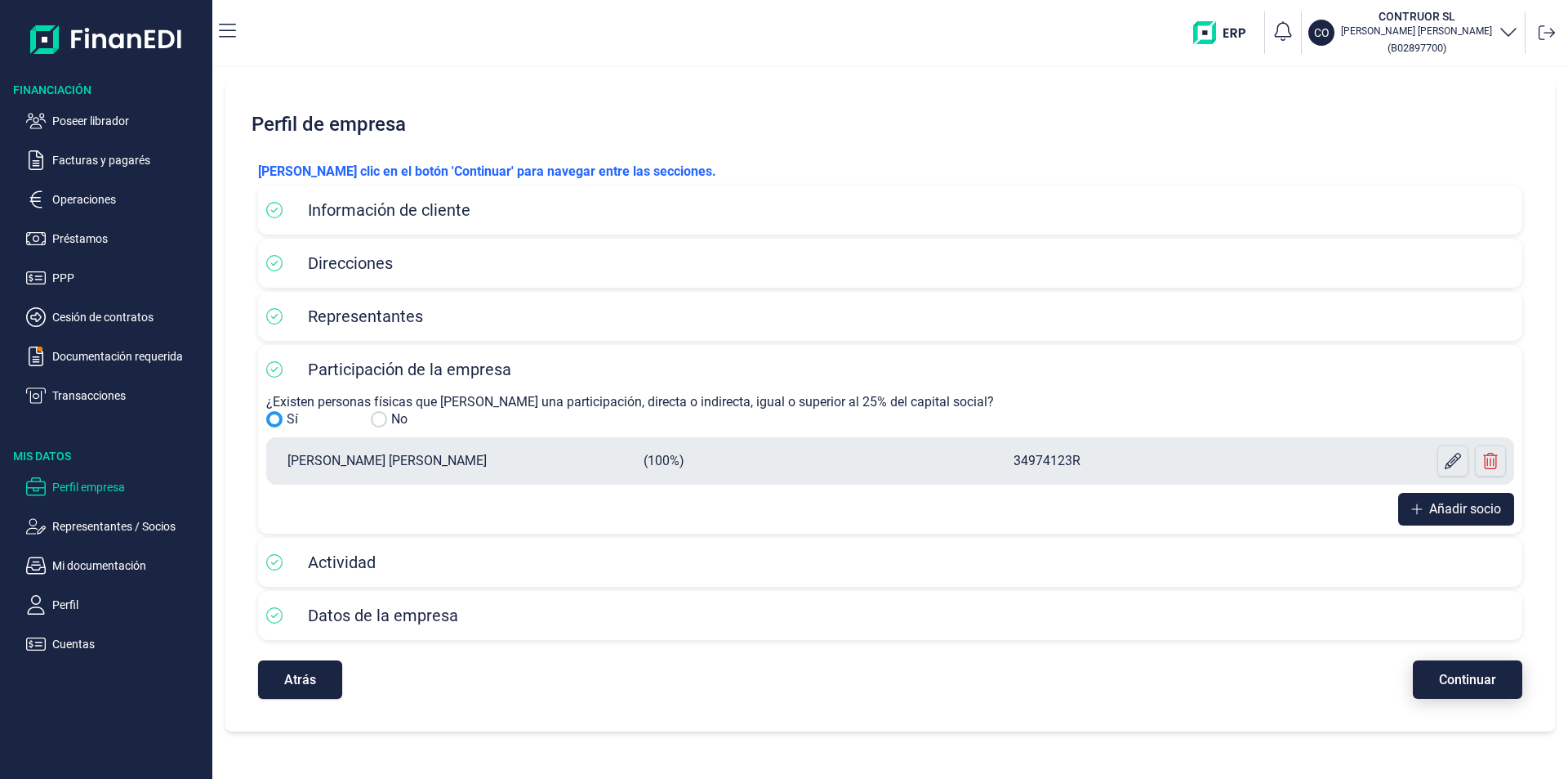
click at [1443, 676] on span "Continuar" at bounding box center [1467, 680] width 57 height 13
